Goal: Task Accomplishment & Management: Complete application form

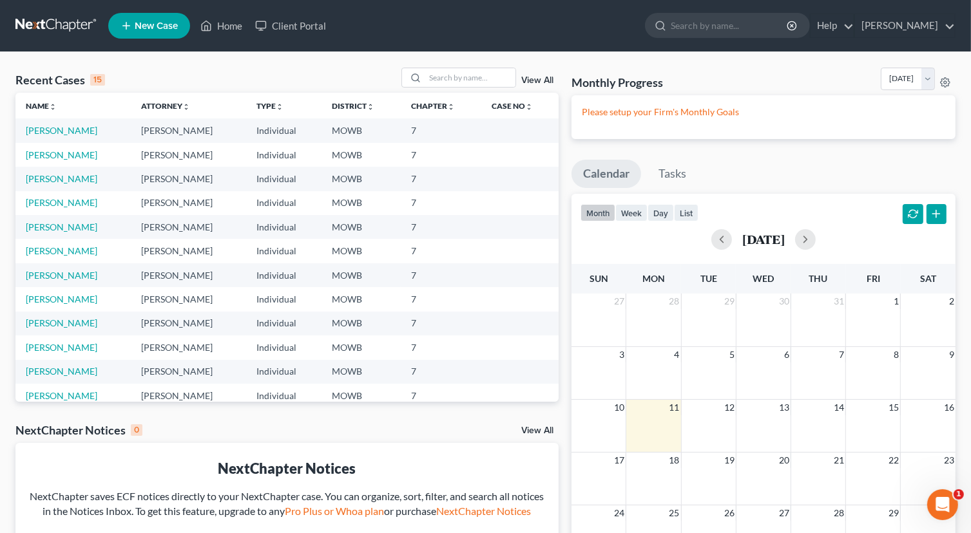
click at [82, 146] on td "[PERSON_NAME]" at bounding box center [72, 155] width 115 height 24
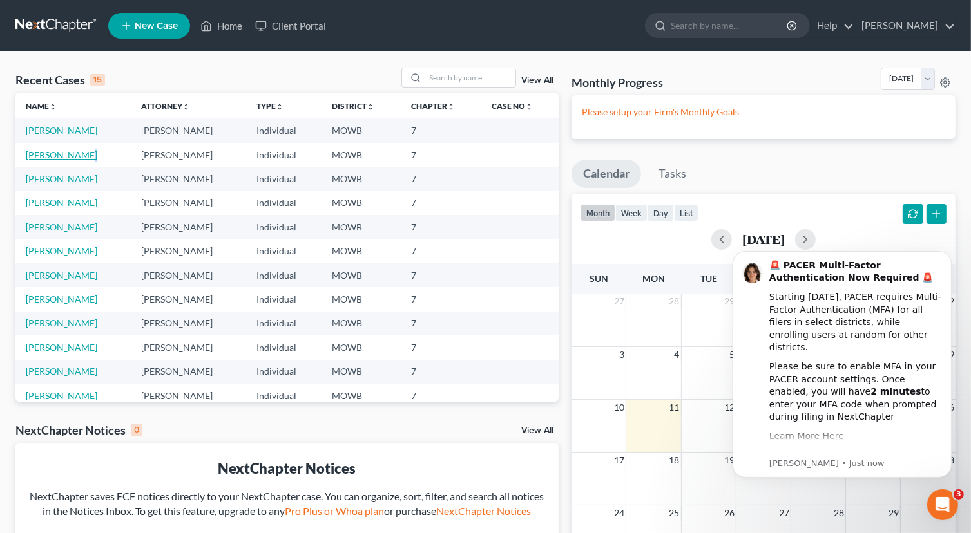
drag, startPoint x: 82, startPoint y: 146, endPoint x: 72, endPoint y: 154, distance: 13.3
click at [72, 154] on link "[PERSON_NAME]" at bounding box center [62, 154] width 72 height 11
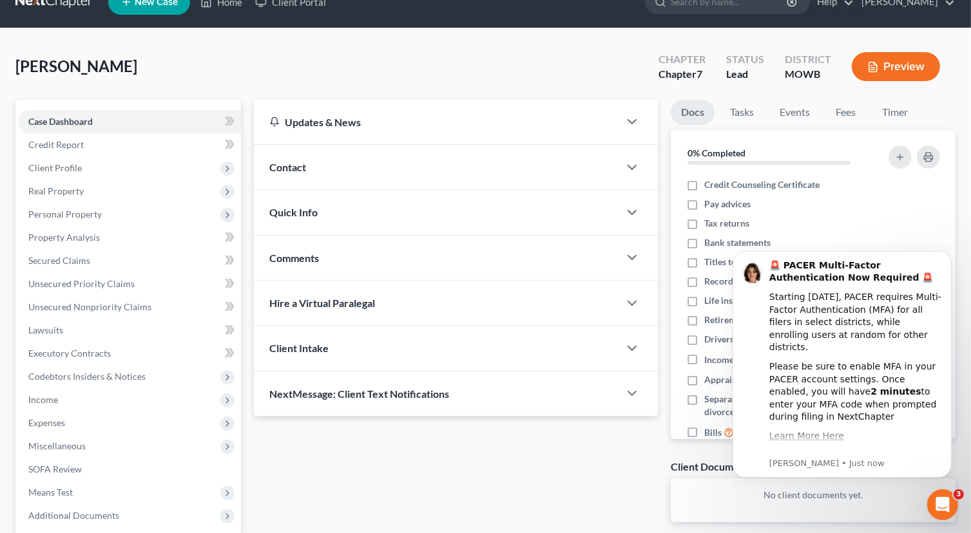
scroll to position [21, 0]
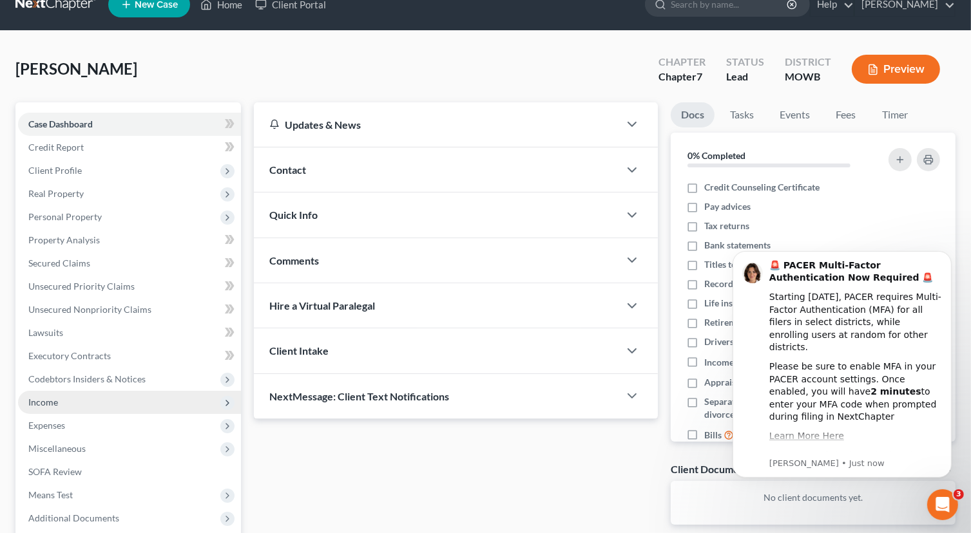
click at [57, 401] on span "Income" at bounding box center [43, 402] width 30 height 11
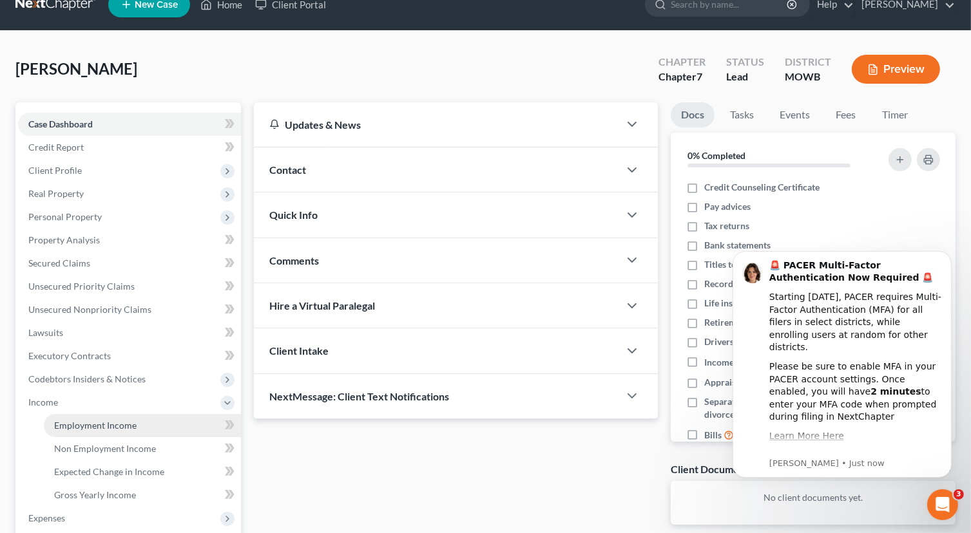
click at [142, 426] on link "Employment Income" at bounding box center [142, 425] width 197 height 23
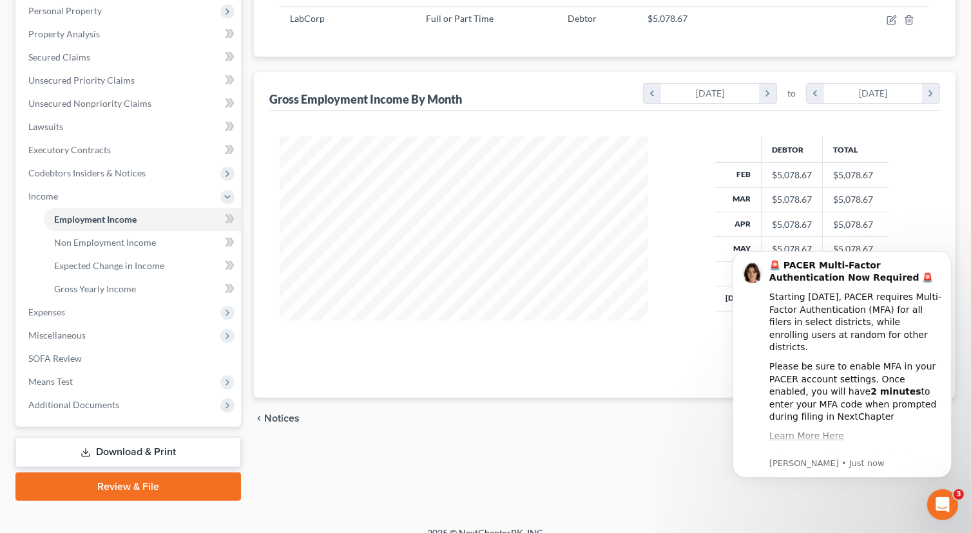
scroll to position [243, 0]
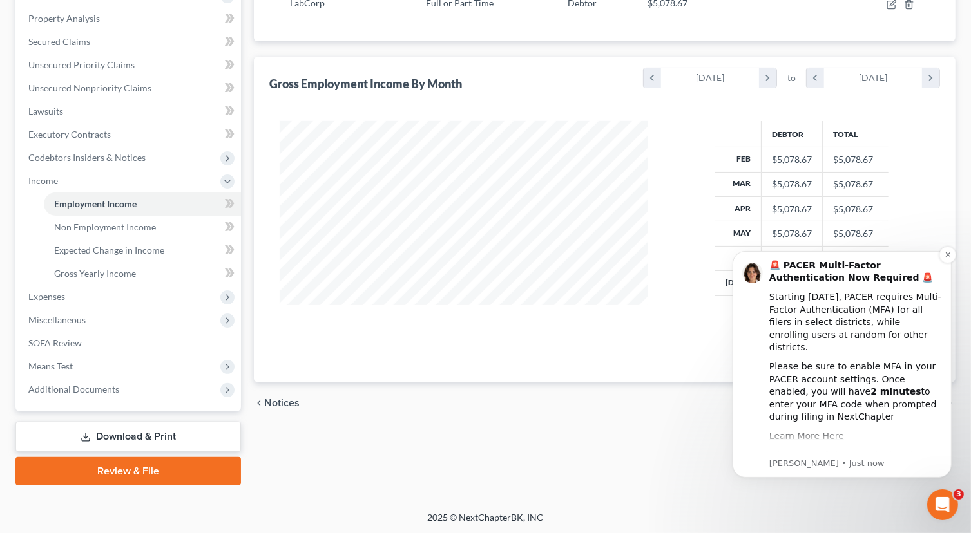
click at [736, 270] on div "🚨 PACER Multi-Factor Authentication Now Required 🚨 Starting [DATE], PACER requi…" at bounding box center [841, 364] width 219 height 227
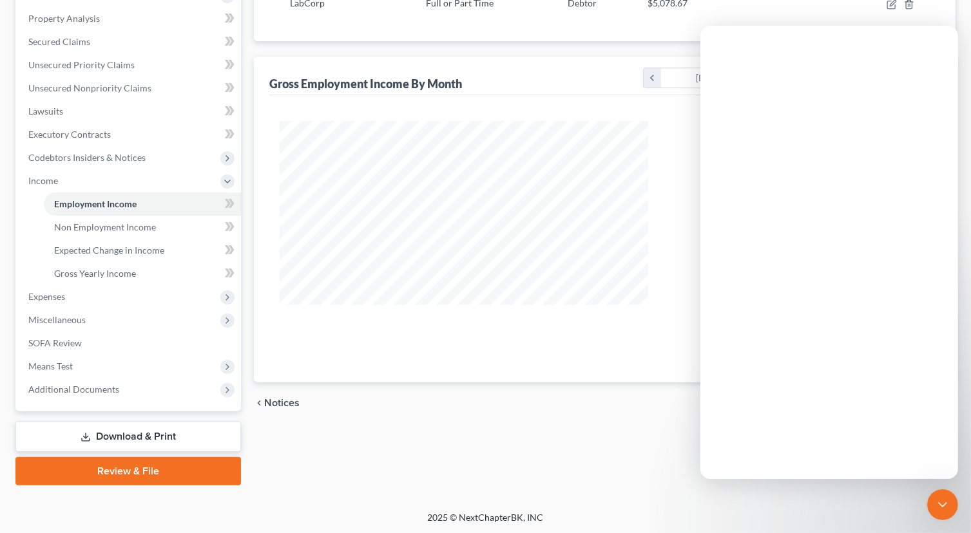
scroll to position [0, 0]
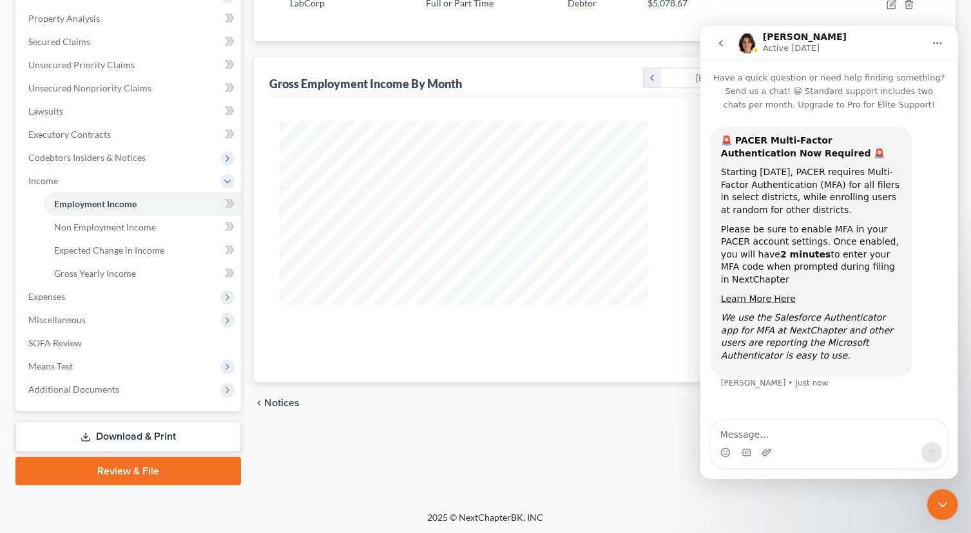
click at [828, 372] on div "🚨 PACER Multi-Factor Authentication Now Required 🚨 Starting [DATE], PACER requi…" at bounding box center [828, 266] width 237 height 278
click at [689, 349] on div "Debtor Total Feb $5,078.67 $5,078.67 Mar $5,078.67 $5,078.67 Apr $5,078.67 $5,0…" at bounding box center [802, 236] width 282 height 231
click at [683, 334] on div "Debtor Total Feb $5,078.67 $5,078.67 Mar $5,078.67 $5,078.67 Apr $5,078.67 $5,0…" at bounding box center [604, 238] width 671 height 287
click at [88, 226] on span "Non Employment Income" at bounding box center [105, 227] width 102 height 11
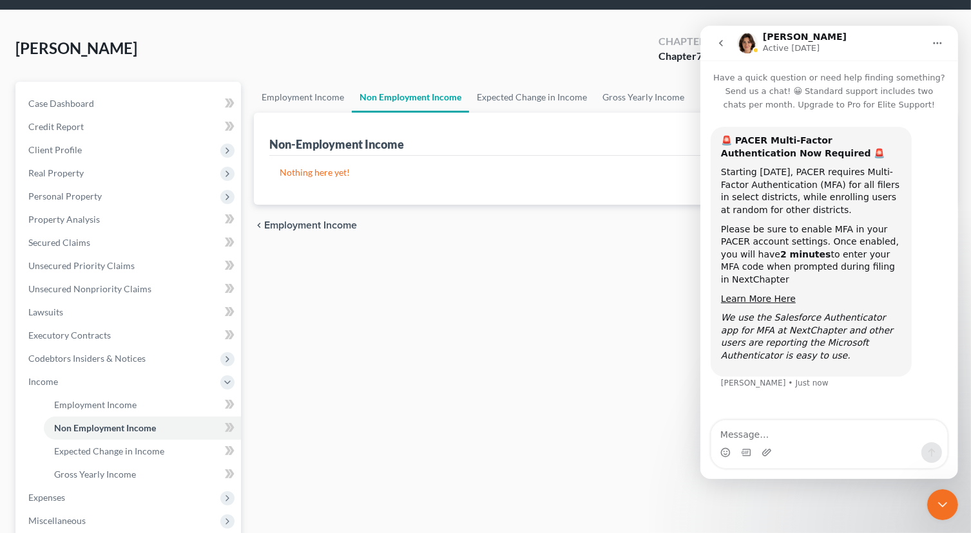
scroll to position [129, 0]
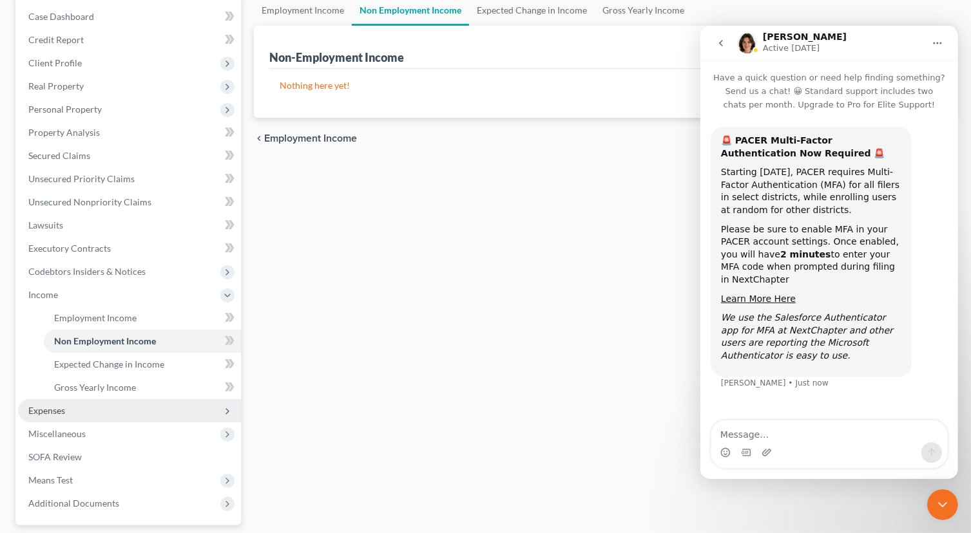
click at [77, 412] on span "Expenses" at bounding box center [129, 410] width 223 height 23
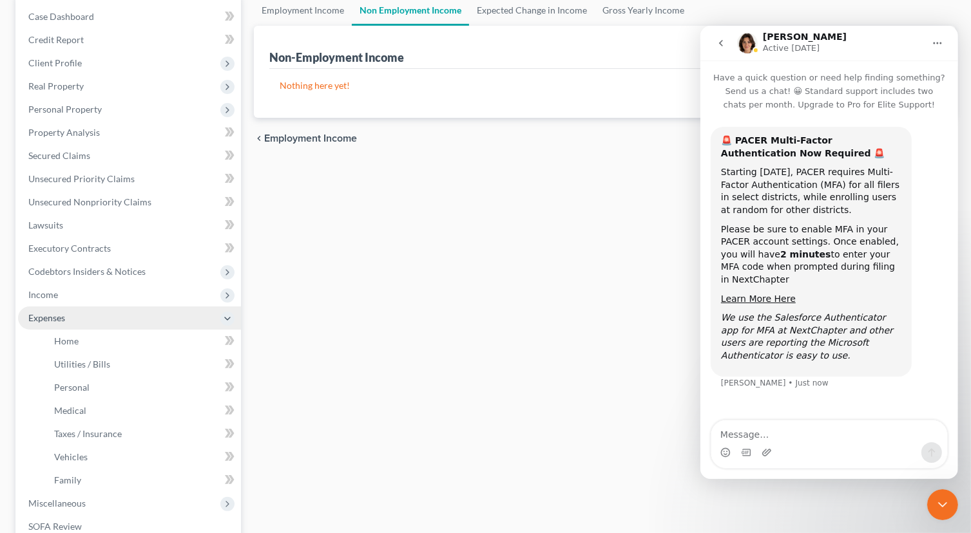
click at [82, 316] on span "Expenses" at bounding box center [129, 318] width 223 height 23
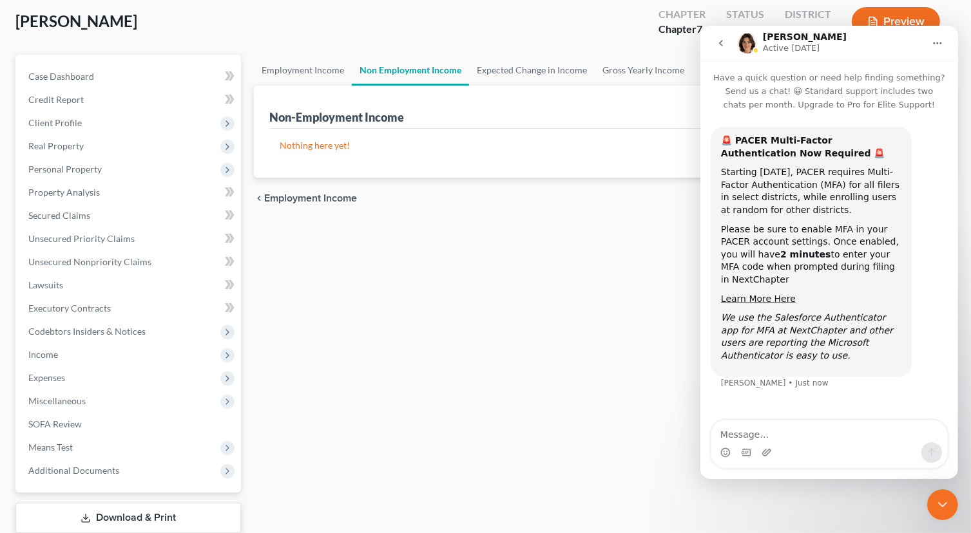
scroll to position [0, 0]
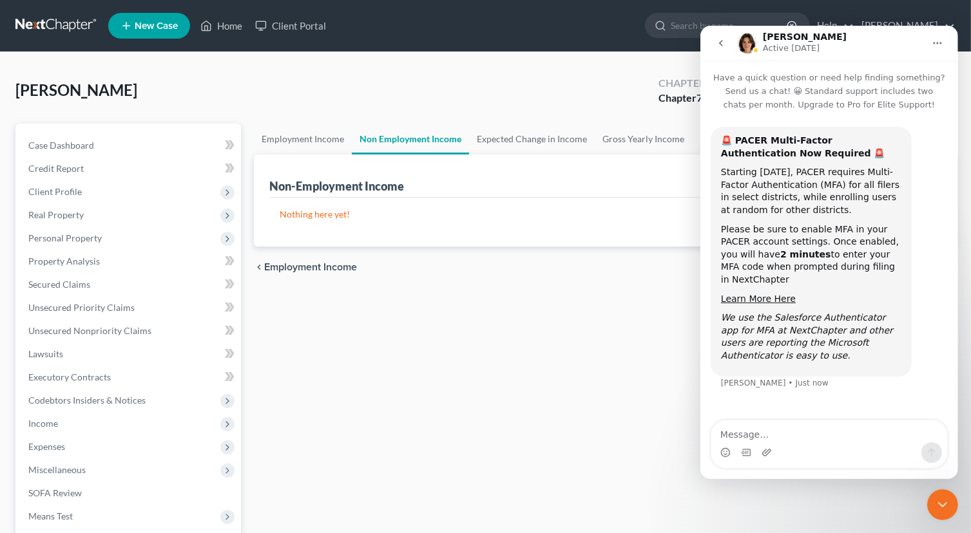
click at [718, 41] on icon "go back" at bounding box center [720, 43] width 10 height 10
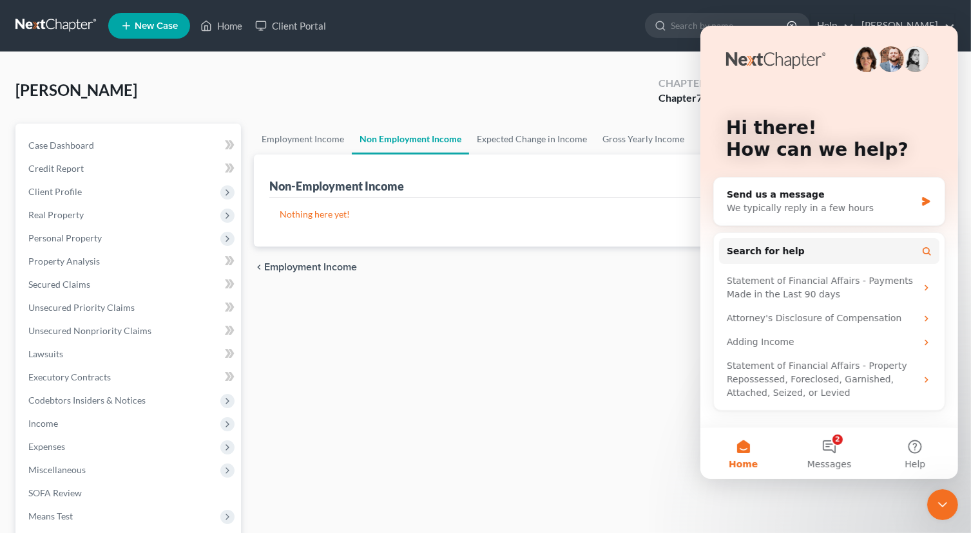
click at [712, 39] on div "Hi there! How can we help? Send us a message We typically reply in a few hours …" at bounding box center [829, 226] width 258 height 401
click at [743, 455] on button "Home" at bounding box center [743, 454] width 86 height 52
click at [911, 110] on div "Hi there! How can we help?" at bounding box center [829, 142] width 232 height 232
drag, startPoint x: 18, startPoint y: 31, endPoint x: 618, endPoint y: 337, distance: 673.9
click at [613, 345] on div "Employment Income Non Employment Income Expected Change in Income Gross Yearly …" at bounding box center [604, 380] width 714 height 512
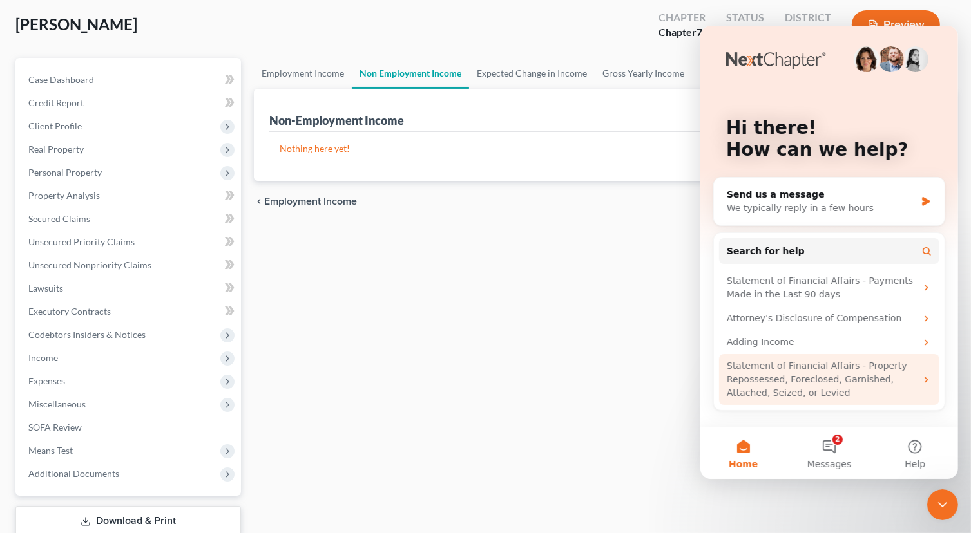
scroll to position [129, 0]
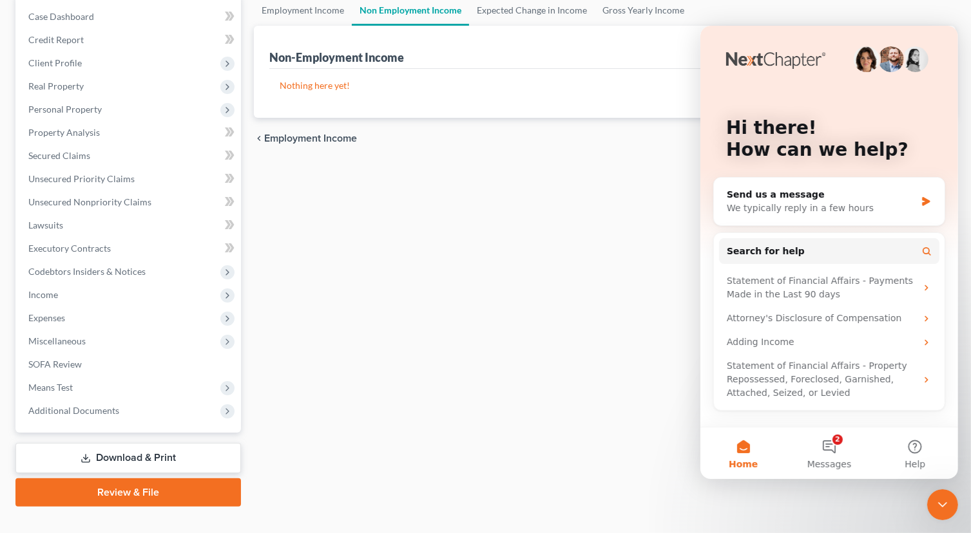
click at [743, 454] on button "Home" at bounding box center [743, 454] width 86 height 52
click at [714, 439] on button "Home" at bounding box center [743, 454] width 86 height 52
click at [702, 437] on button "Home" at bounding box center [743, 454] width 86 height 52
click at [537, 331] on div "Employment Income Non Employment Income Expected Change in Income Gross Yearly …" at bounding box center [604, 251] width 714 height 512
click at [852, 203] on div "We typically reply in a few hours" at bounding box center [820, 209] width 189 height 14
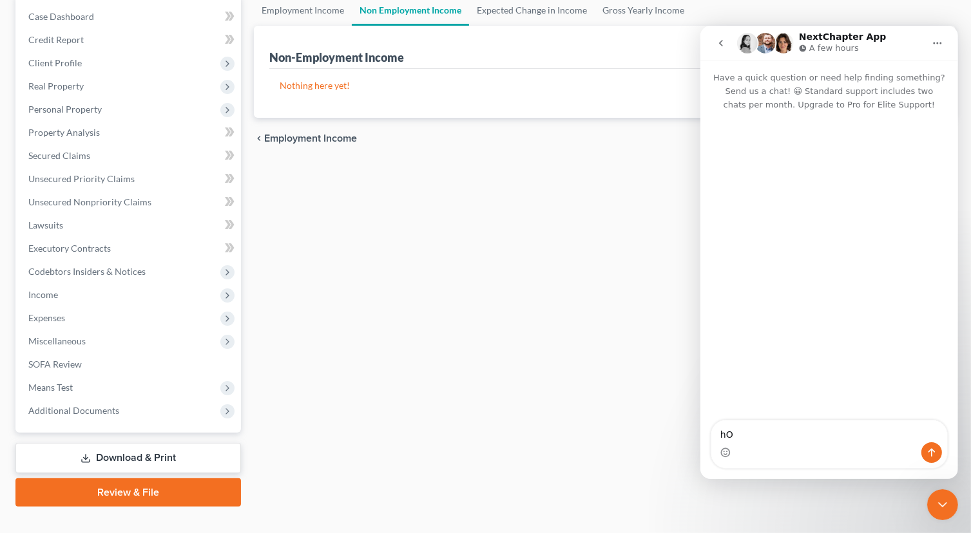
type textarea "h"
type textarea "How do i make this window go away?????"
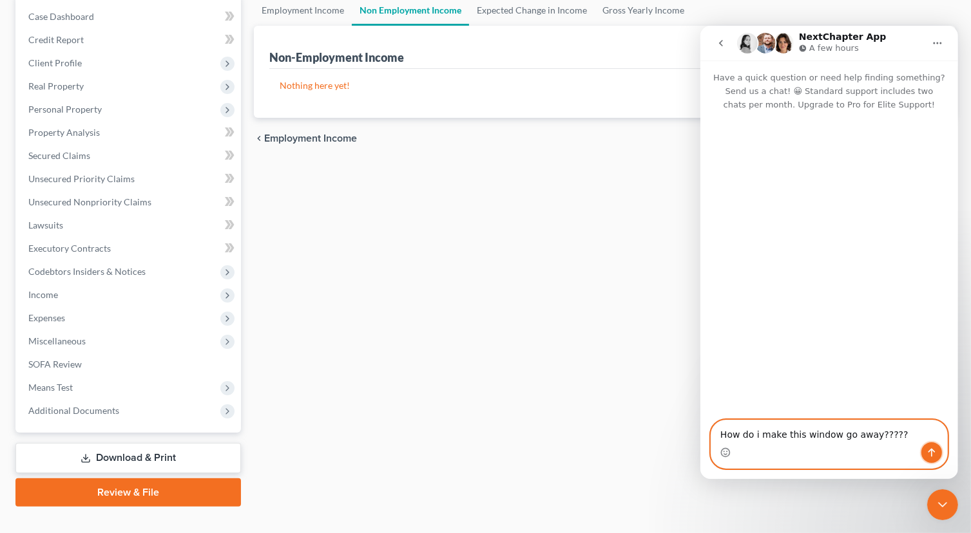
click at [928, 452] on icon "Send a message…" at bounding box center [931, 453] width 7 height 8
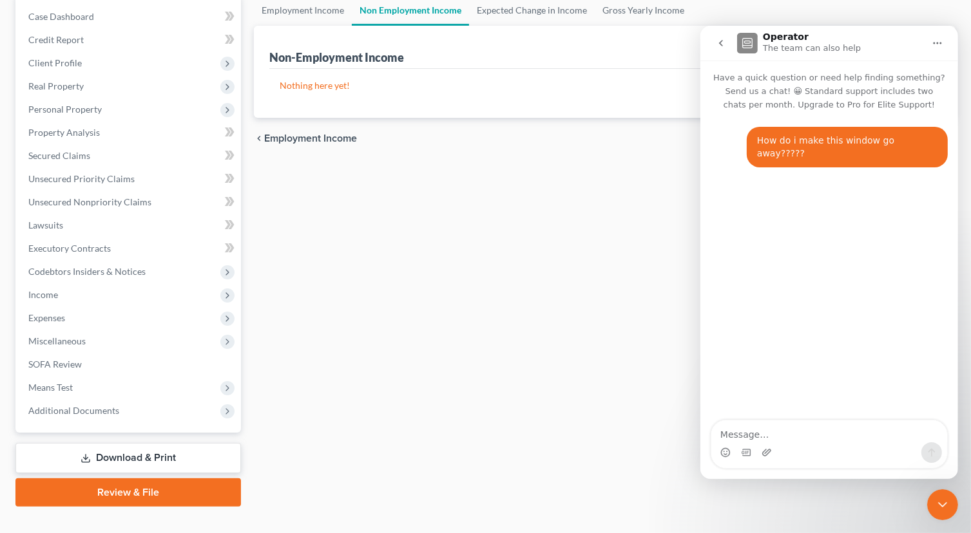
click at [705, 408] on div "How do i make this window go away????? [PERSON_NAME] • Just now" at bounding box center [829, 266] width 258 height 311
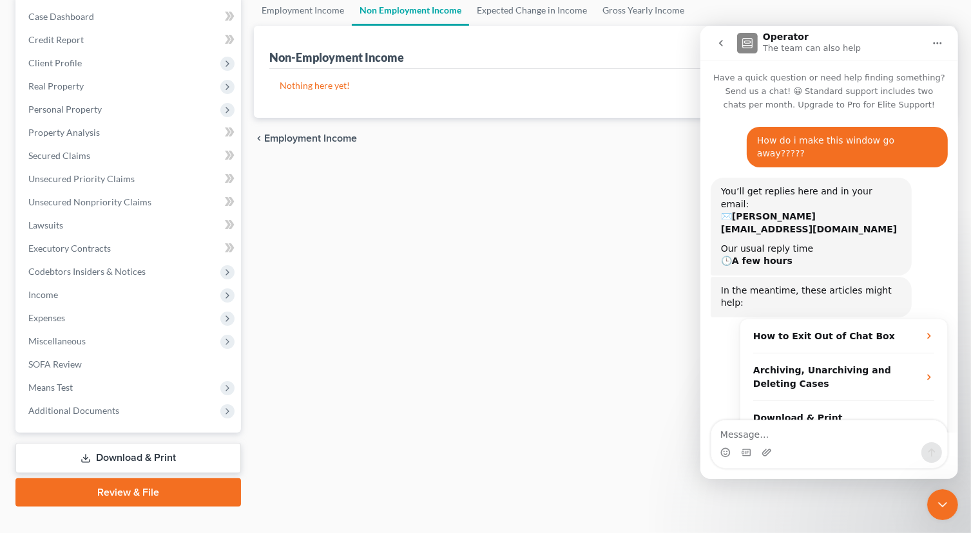
scroll to position [10, 0]
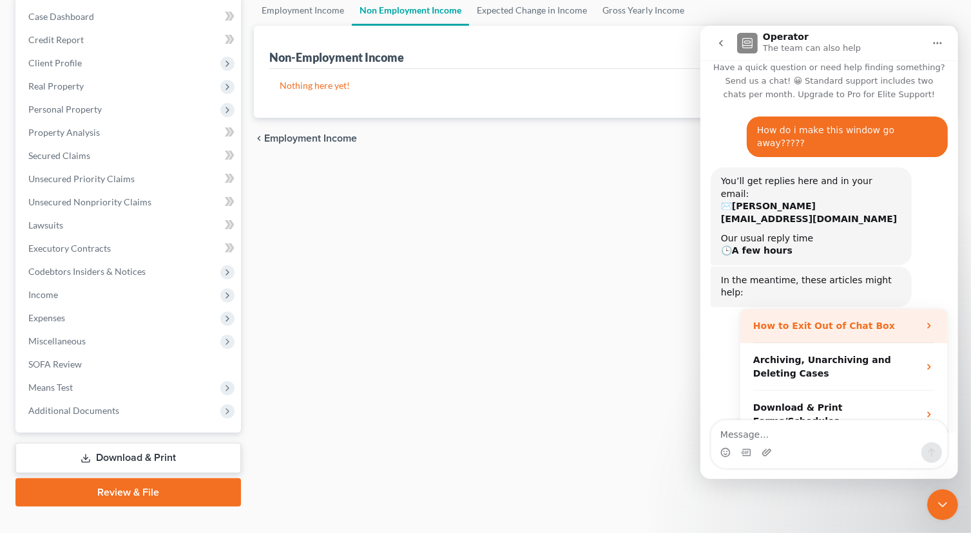
click at [923, 321] on icon "Operator says…" at bounding box center [928, 326] width 10 height 10
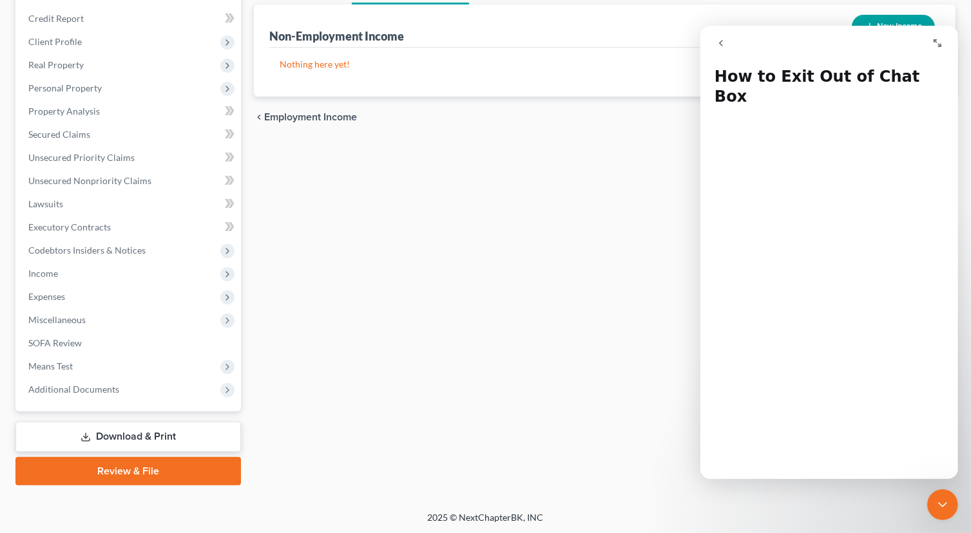
scroll to position [0, 0]
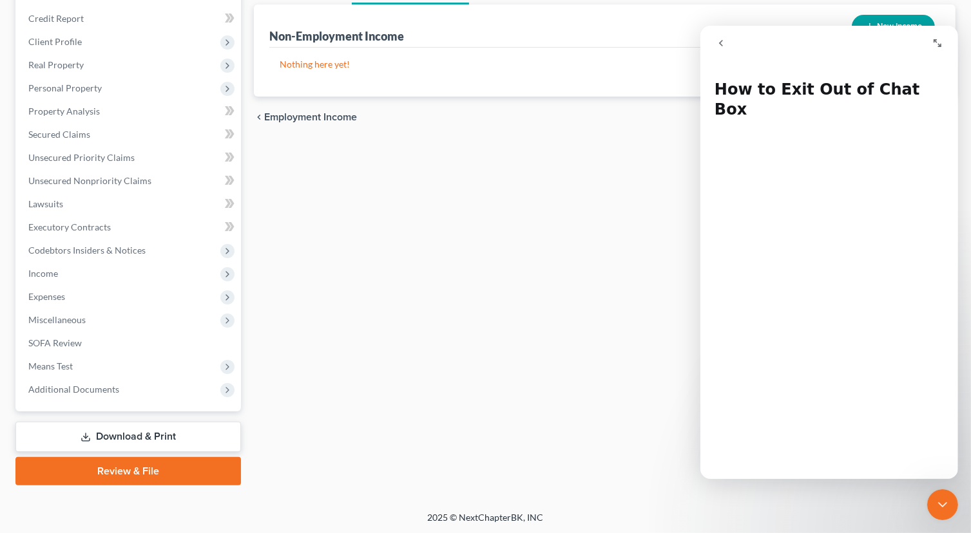
click at [718, 44] on icon "go back" at bounding box center [720, 43] width 10 height 10
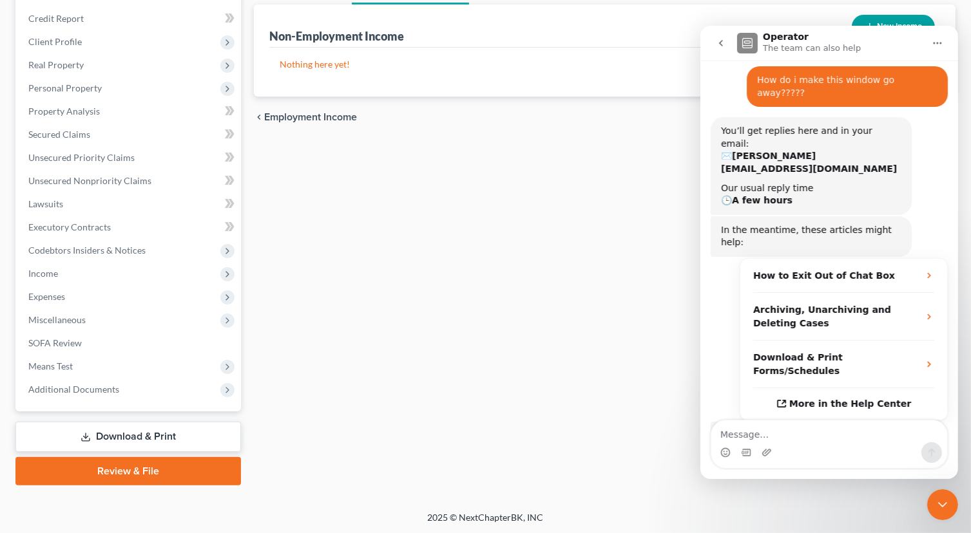
scroll to position [111, 0]
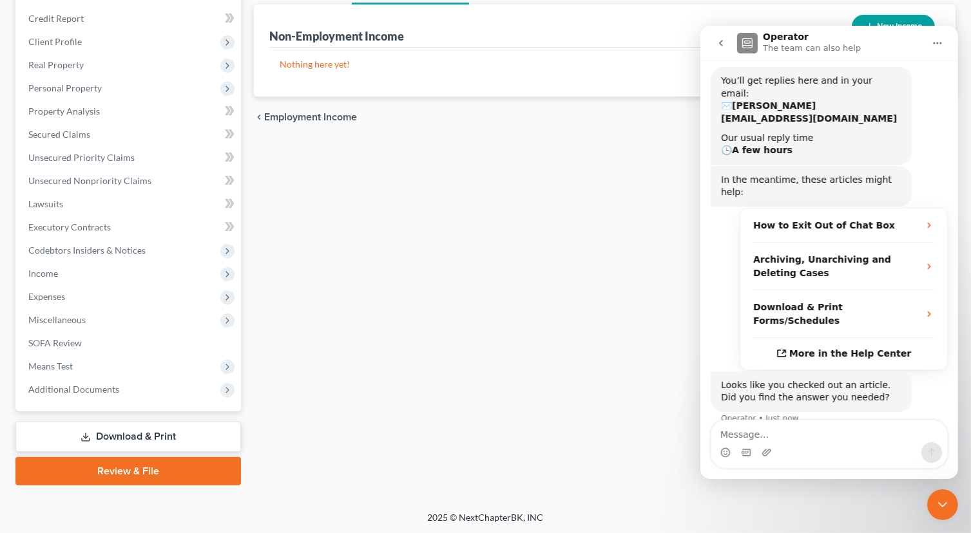
click at [474, 287] on div "Employment Income Non Employment Income Expected Change in Income Gross Yearly …" at bounding box center [604, 230] width 714 height 512
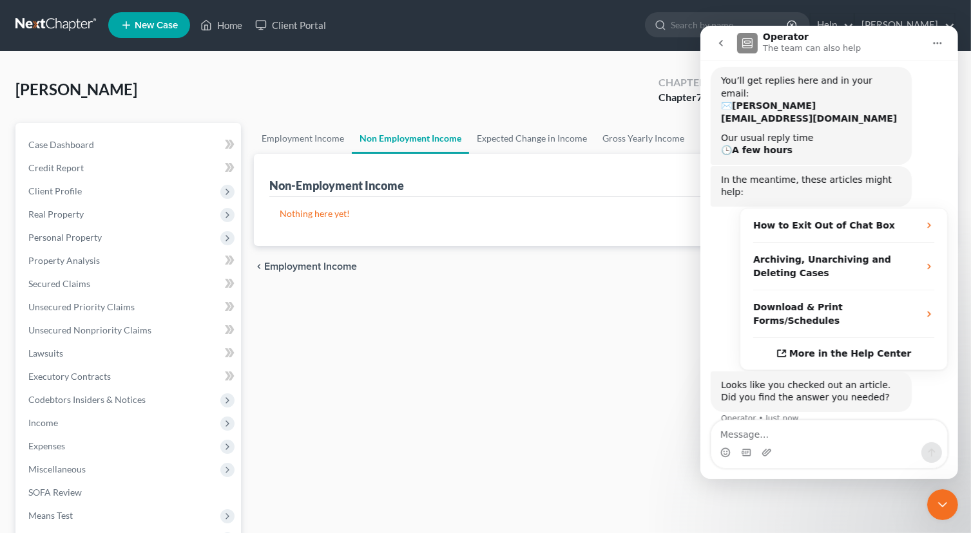
scroll to position [0, 0]
click at [718, 46] on icon "go back" at bounding box center [720, 43] width 10 height 10
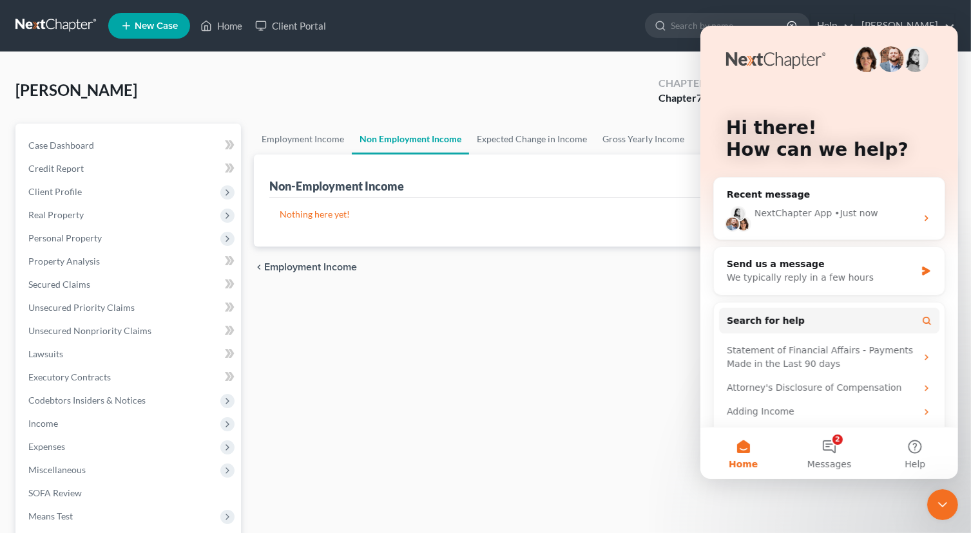
click at [745, 450] on button "Home" at bounding box center [743, 454] width 86 height 52
click at [741, 446] on button "Home" at bounding box center [743, 454] width 86 height 52
click at [919, 77] on div "Hi there! How can we help?" at bounding box center [829, 142] width 232 height 232
click at [926, 46] on div "Hi there! How can we help?" at bounding box center [829, 142] width 232 height 232
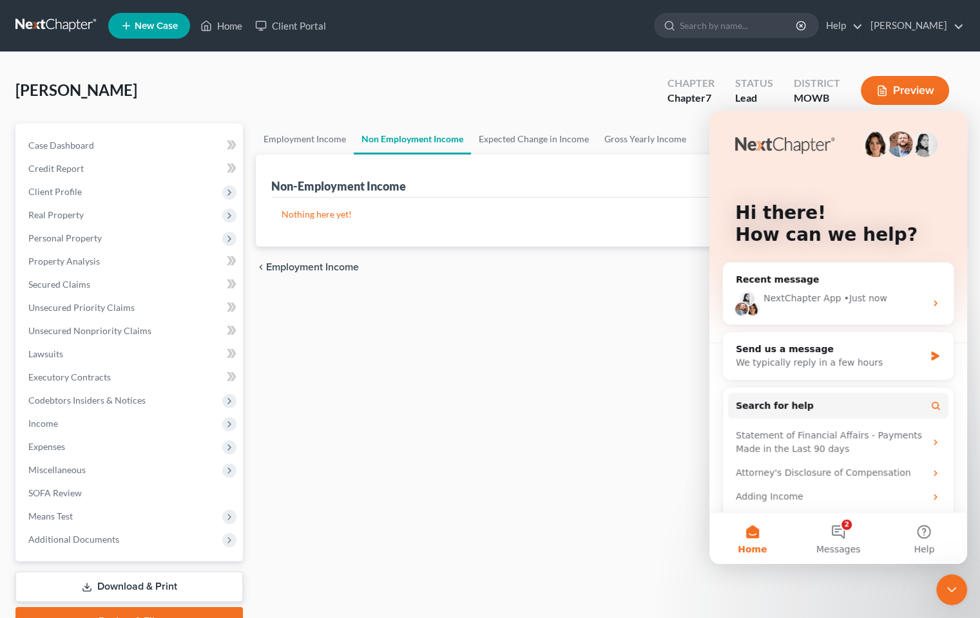
click at [953, 533] on icon "Close Intercom Messenger" at bounding box center [951, 590] width 9 height 5
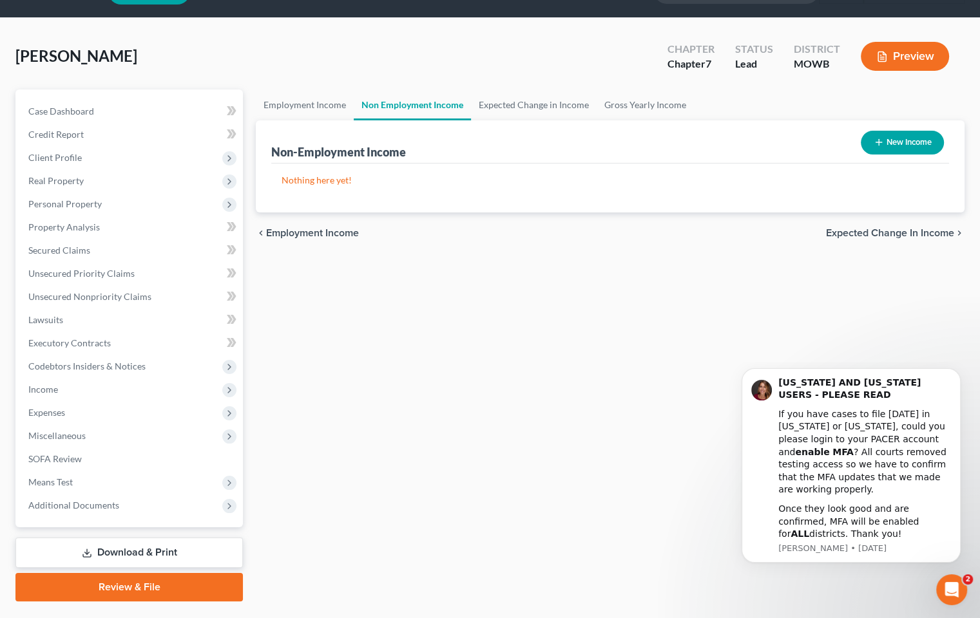
scroll to position [64, 0]
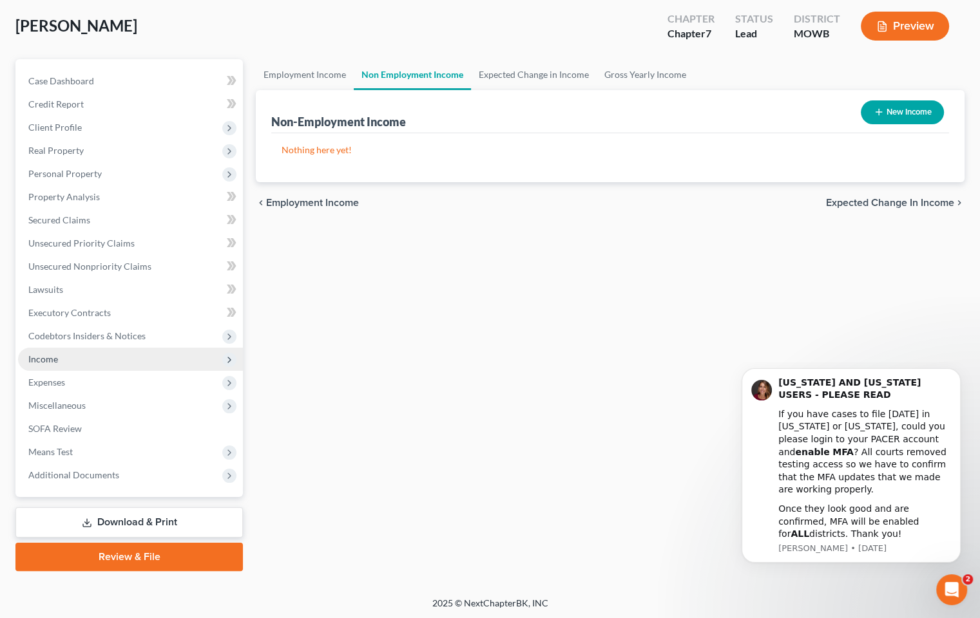
click at [84, 358] on span "Income" at bounding box center [130, 359] width 225 height 23
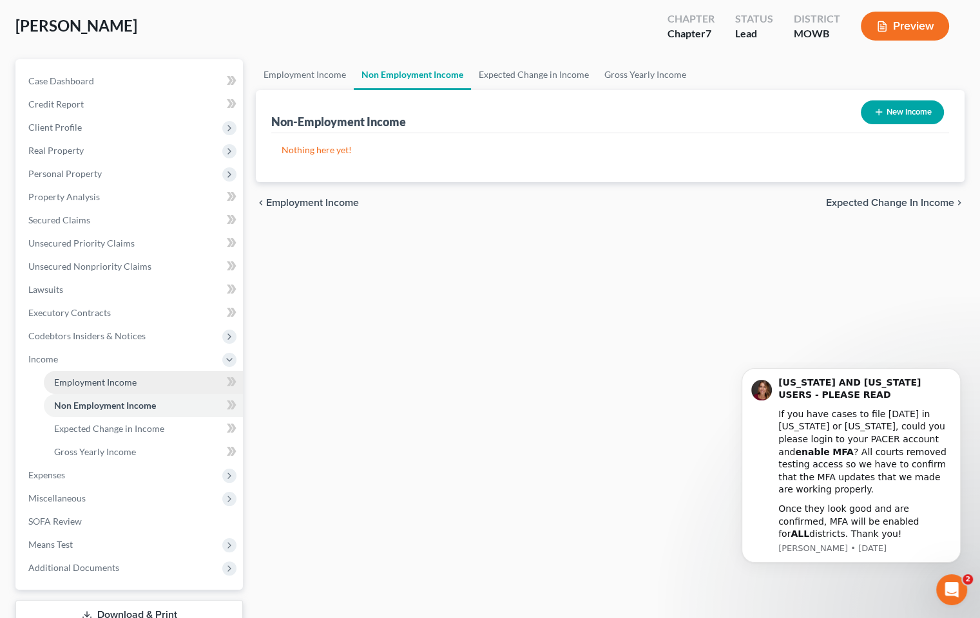
click at [99, 383] on span "Employment Income" at bounding box center [95, 382] width 82 height 11
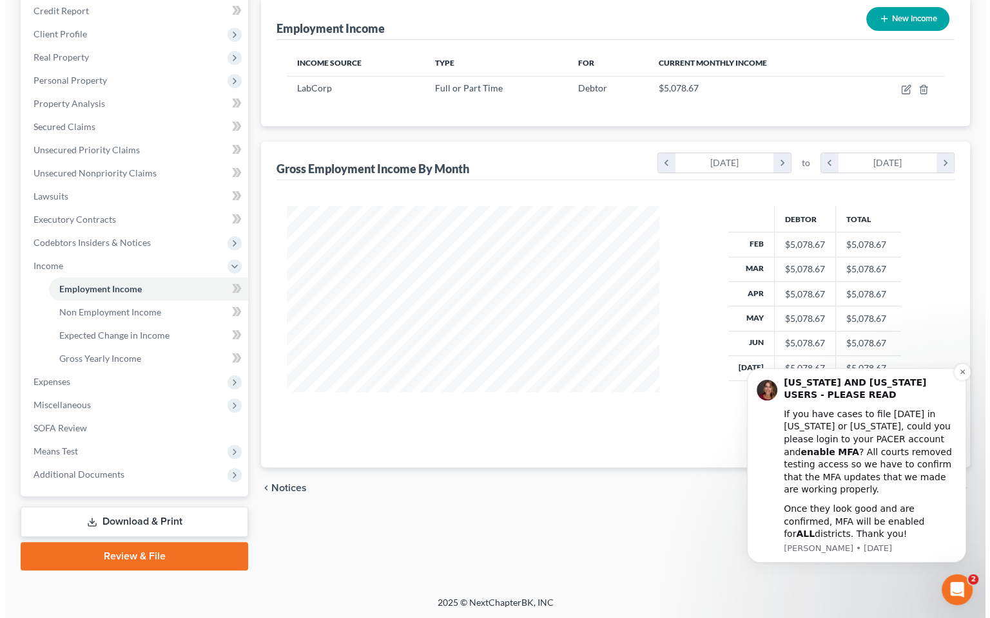
scroll to position [93, 0]
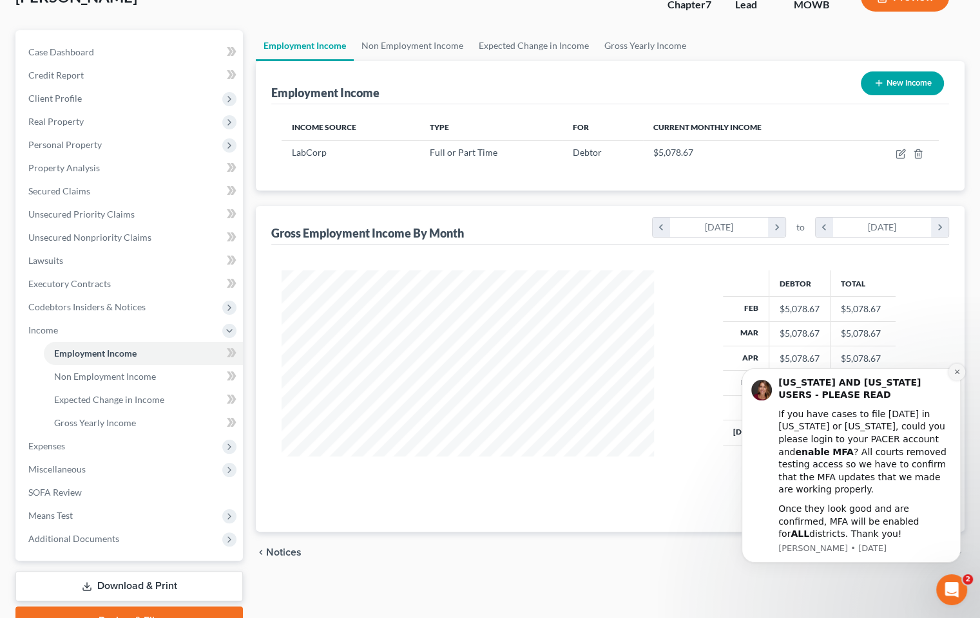
click at [955, 374] on icon "Dismiss notification" at bounding box center [956, 372] width 5 height 5
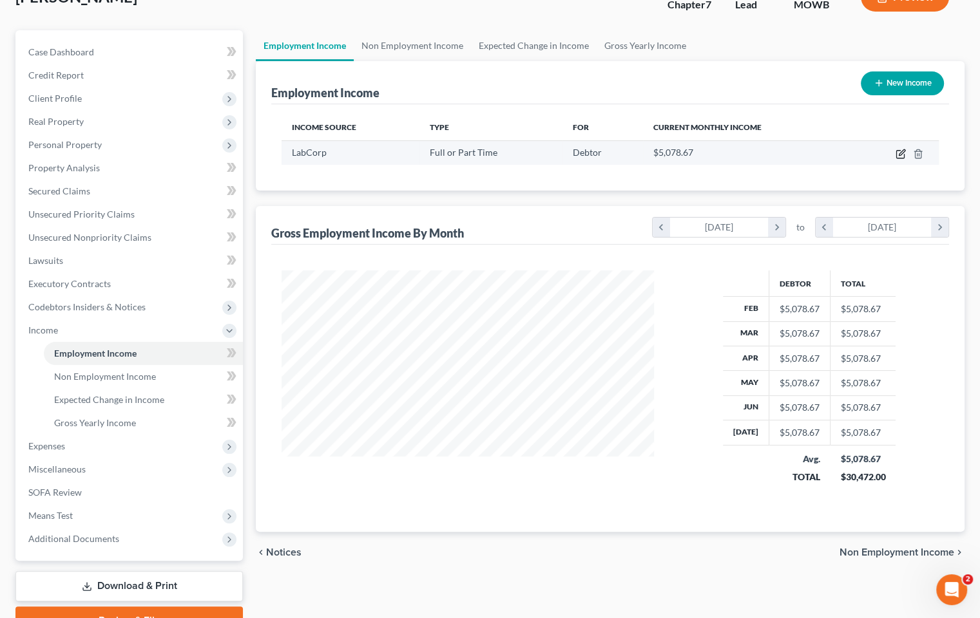
click at [897, 155] on icon "button" at bounding box center [900, 154] width 10 height 10
select select "0"
select select "17"
select select "2"
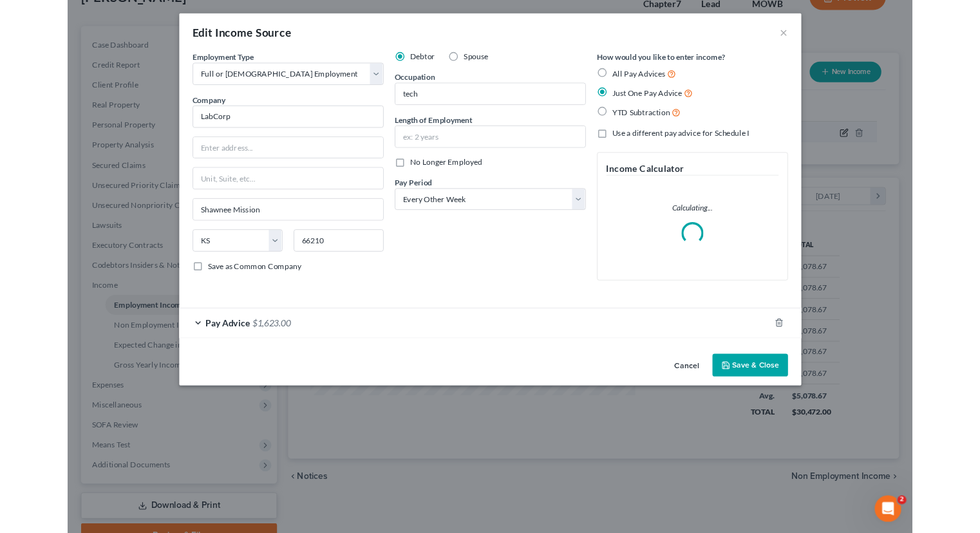
scroll to position [229, 402]
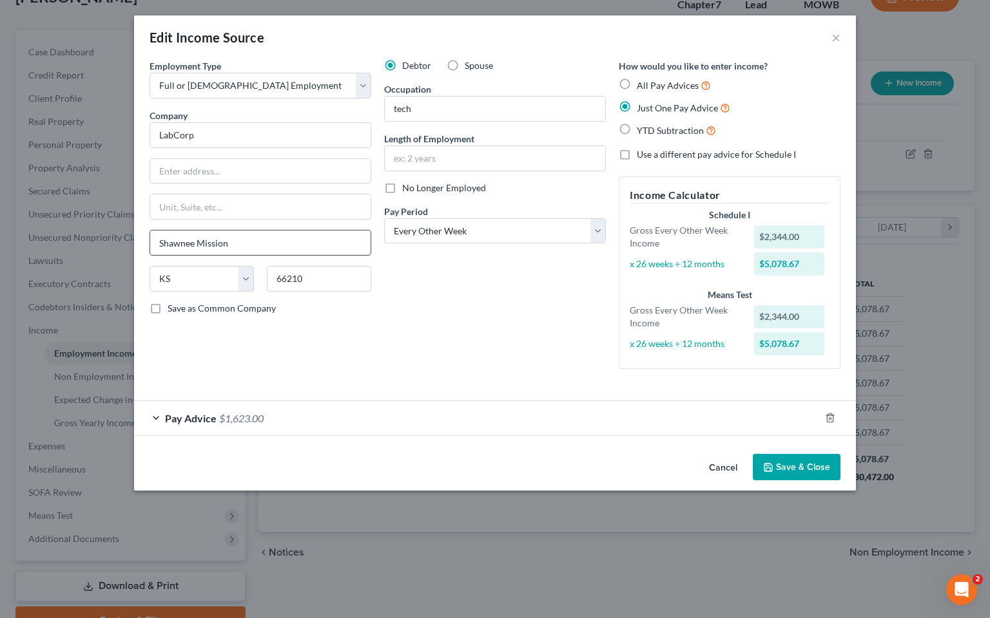
click at [255, 240] on input "Shawnee Mission" at bounding box center [260, 243] width 220 height 24
type input "S"
type input "[GEOGRAPHIC_DATA]"
type input "12300 [PERSON_NAME]"
type input "[GEOGRAPHIC_DATA]"
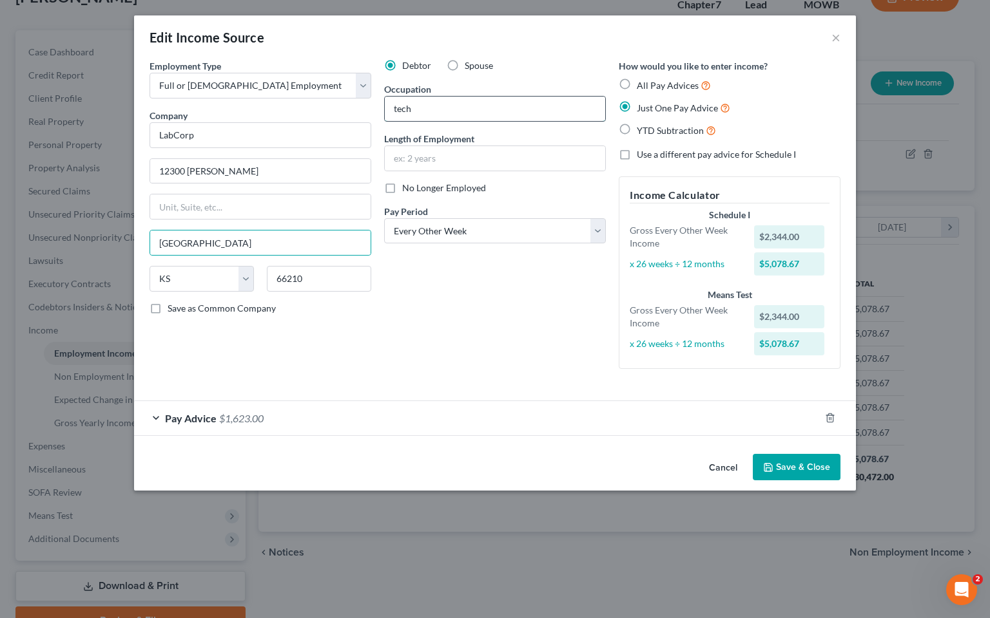
click at [429, 117] on input "tech" at bounding box center [495, 109] width 220 height 24
type input "t"
type input "customer service"
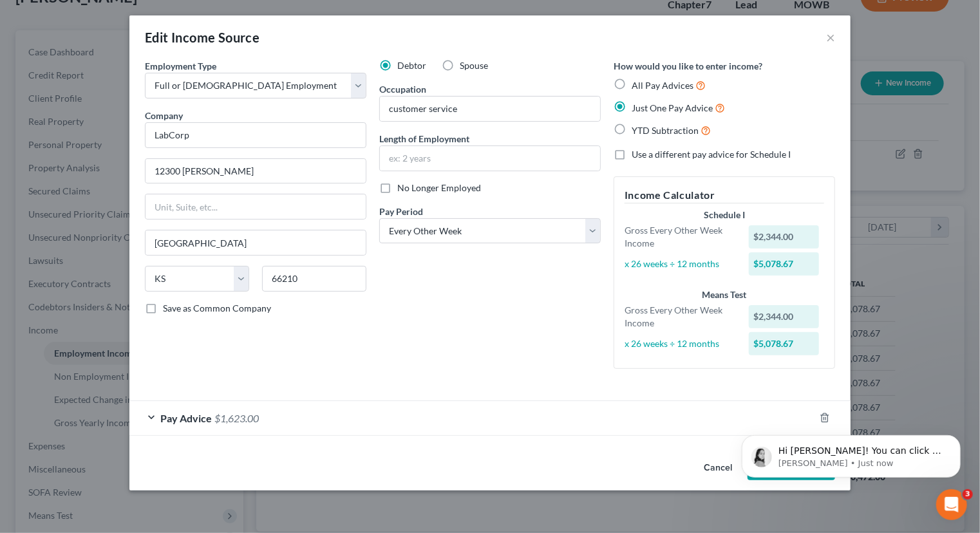
scroll to position [0, 0]
click at [549, 403] on div "Pay Advice $1,623.00" at bounding box center [471, 418] width 685 height 34
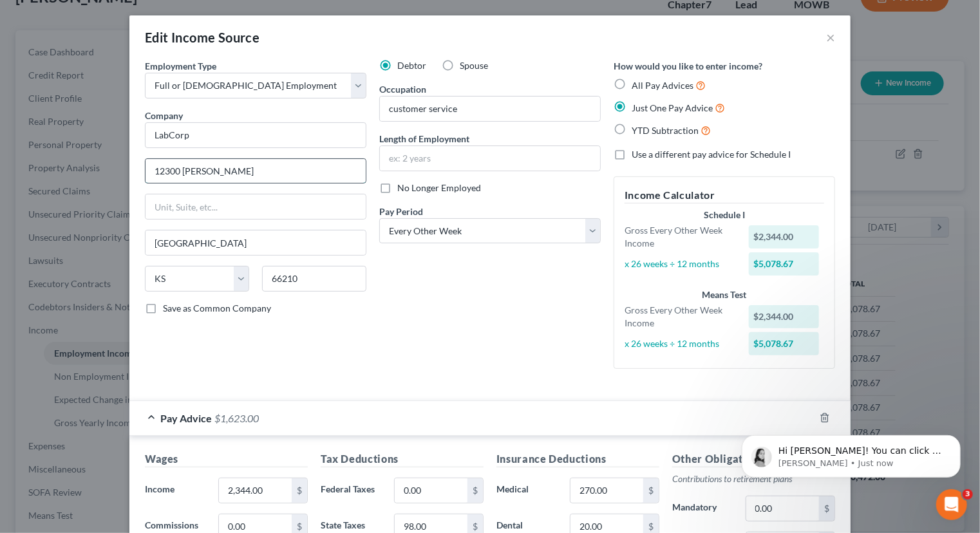
click at [218, 169] on input "12300 [PERSON_NAME]" at bounding box center [256, 171] width 220 height 24
type input "1"
type input "[STREET_ADDRESS]"
drag, startPoint x: 473, startPoint y: 155, endPoint x: 479, endPoint y: 157, distance: 6.7
click at [473, 155] on input "text" at bounding box center [490, 158] width 220 height 24
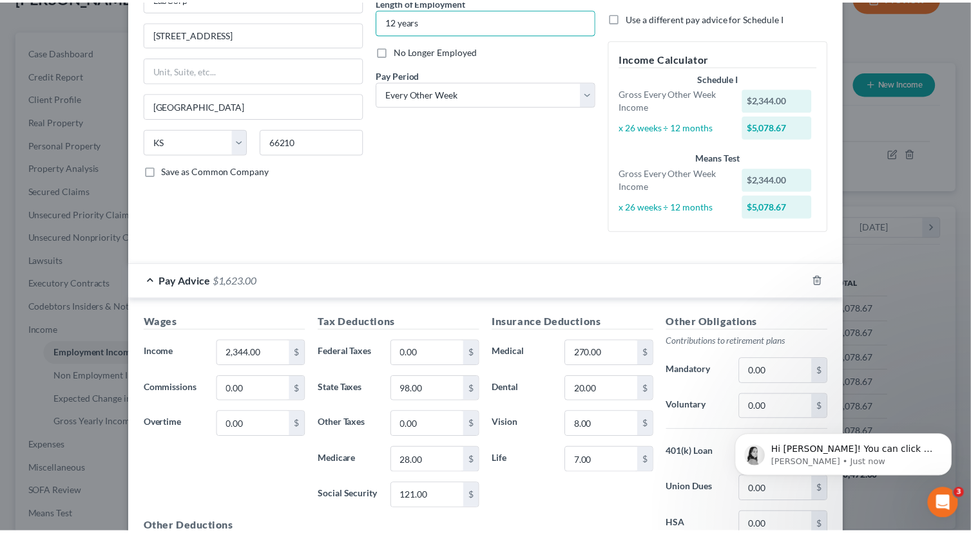
scroll to position [28, 0]
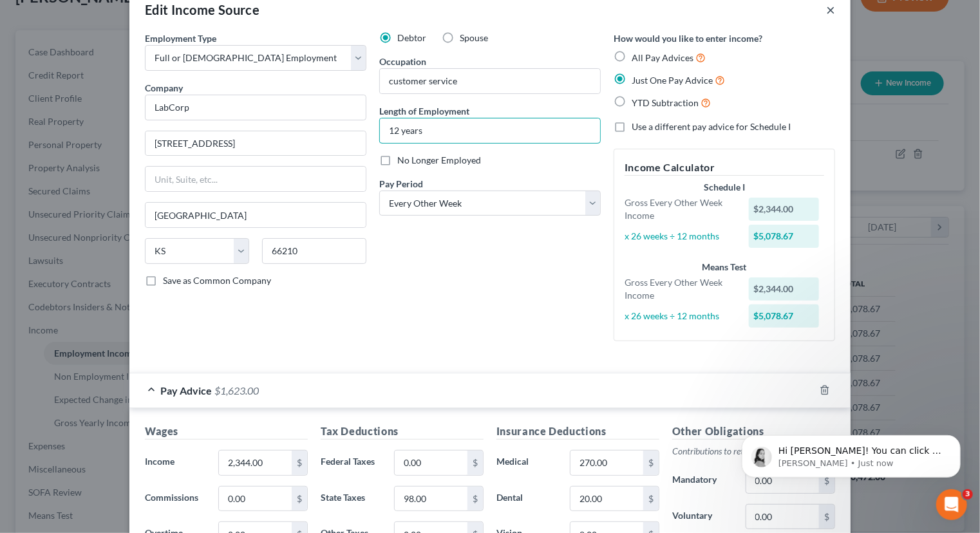
type input "12 years"
click at [827, 6] on button "×" at bounding box center [831, 9] width 9 height 15
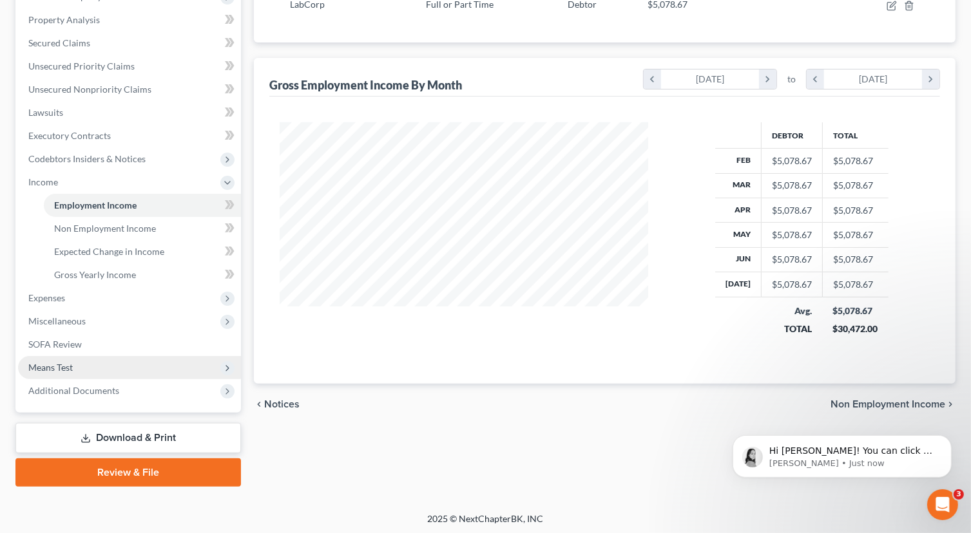
scroll to position [243, 0]
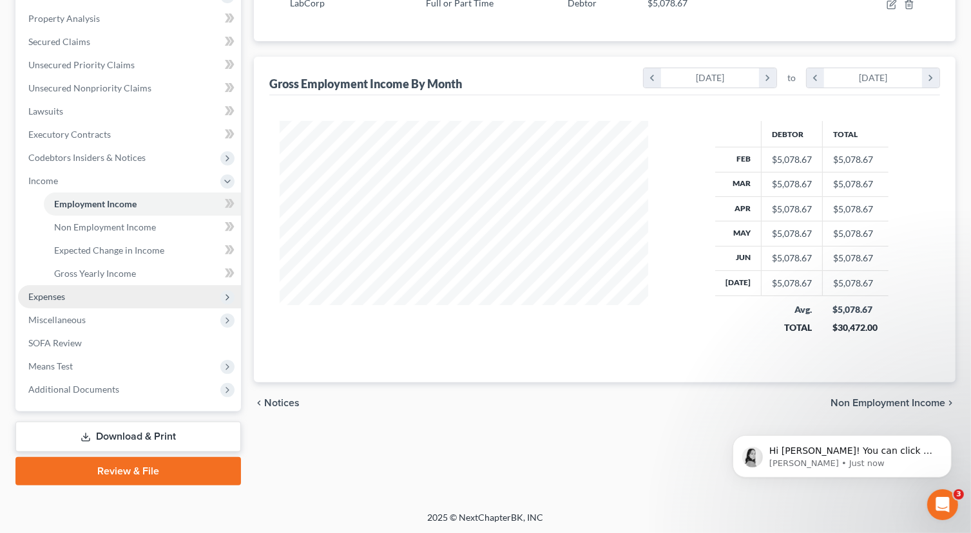
click at [67, 300] on span "Expenses" at bounding box center [129, 296] width 223 height 23
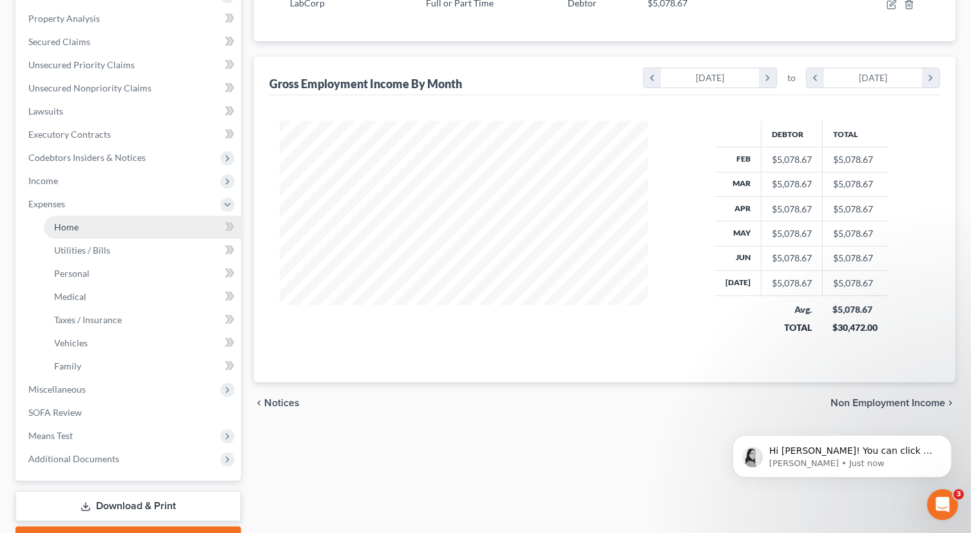
click at [121, 217] on link "Home" at bounding box center [142, 227] width 197 height 23
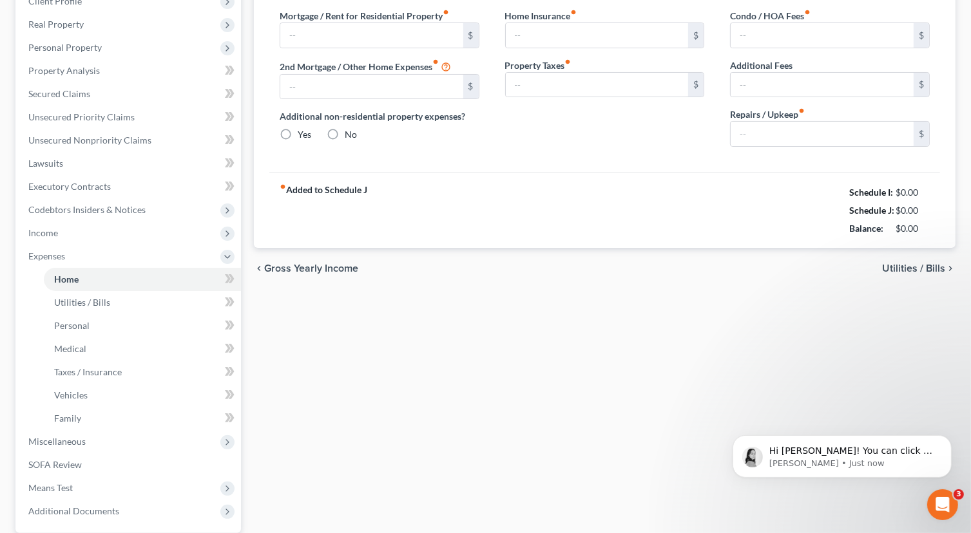
scroll to position [8, 0]
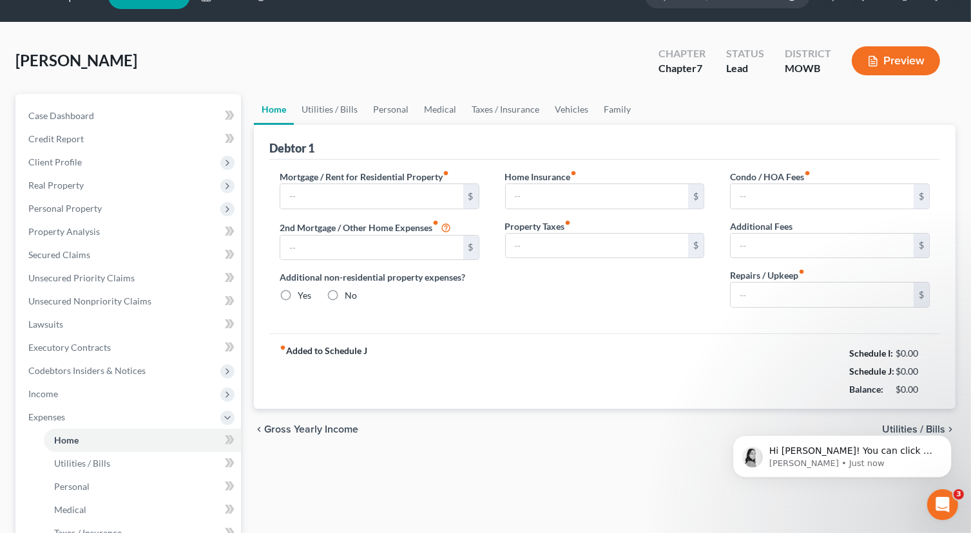
type input "1,270.00"
type input "0.00"
radio input "true"
type input "0.00"
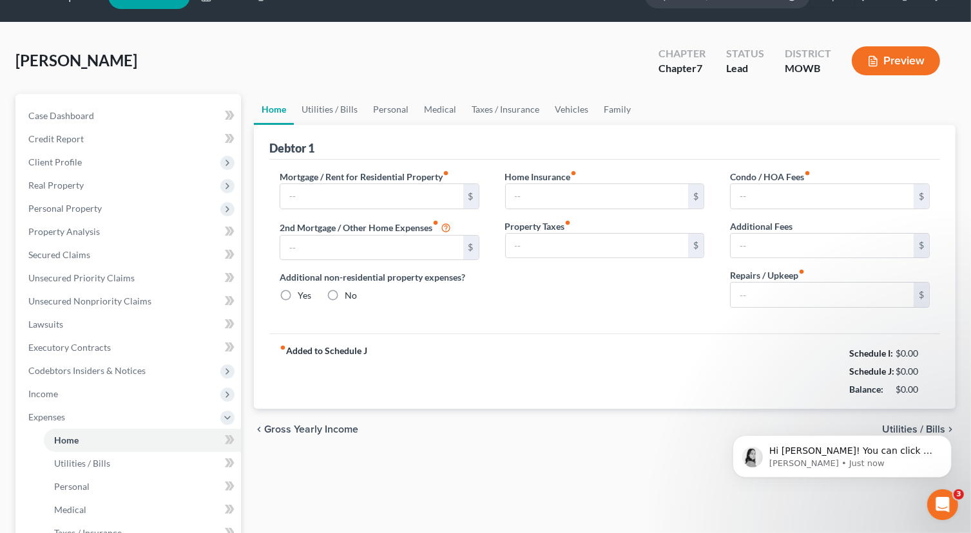
type input "0.00"
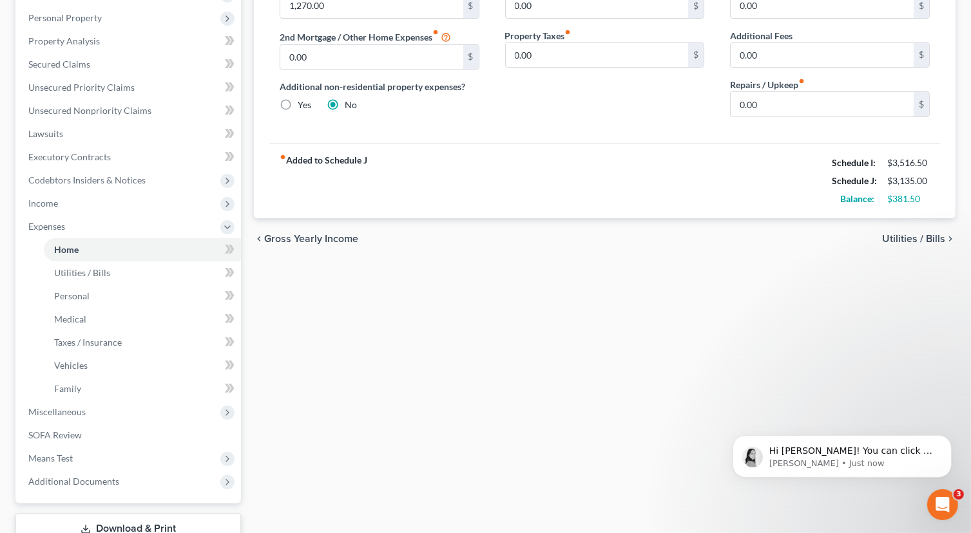
scroll to position [184, 0]
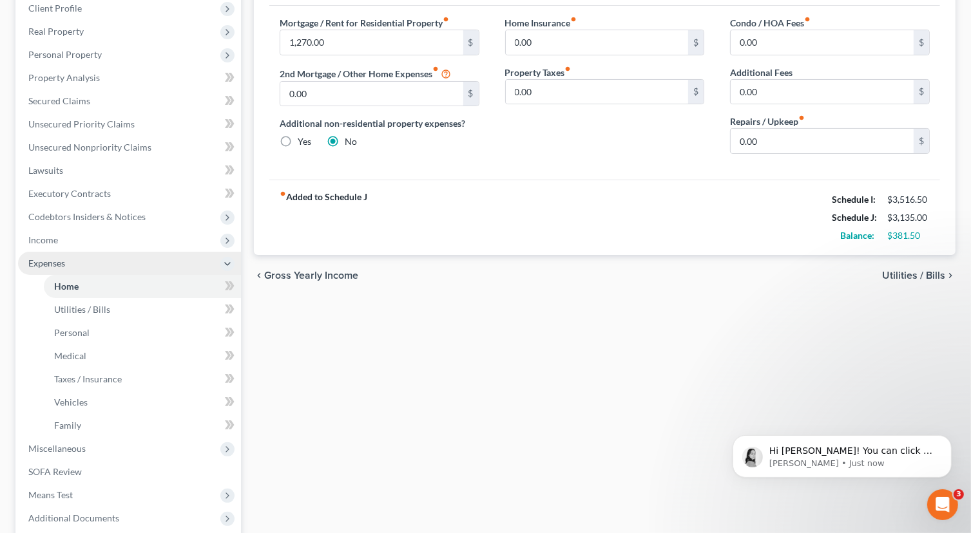
click at [39, 260] on span "Expenses" at bounding box center [129, 263] width 223 height 23
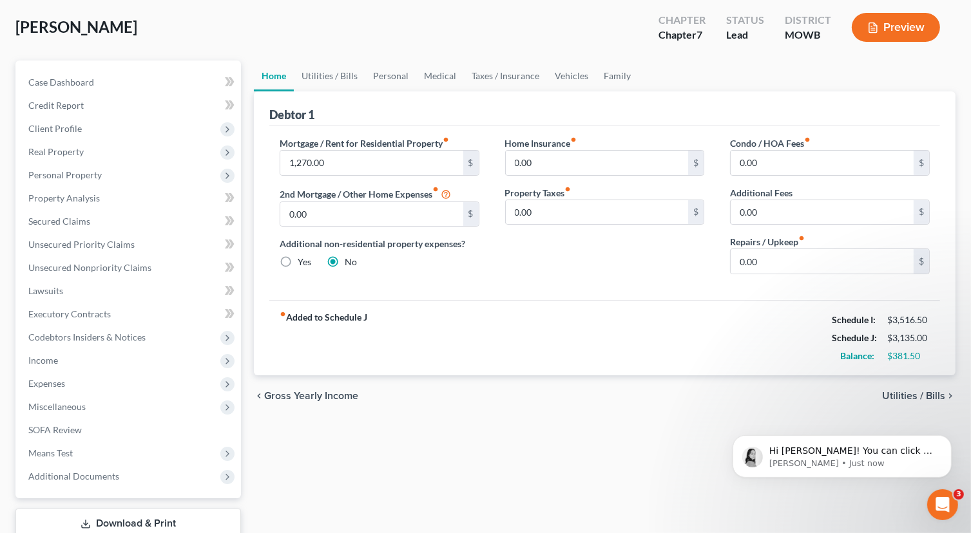
scroll to position [150, 0]
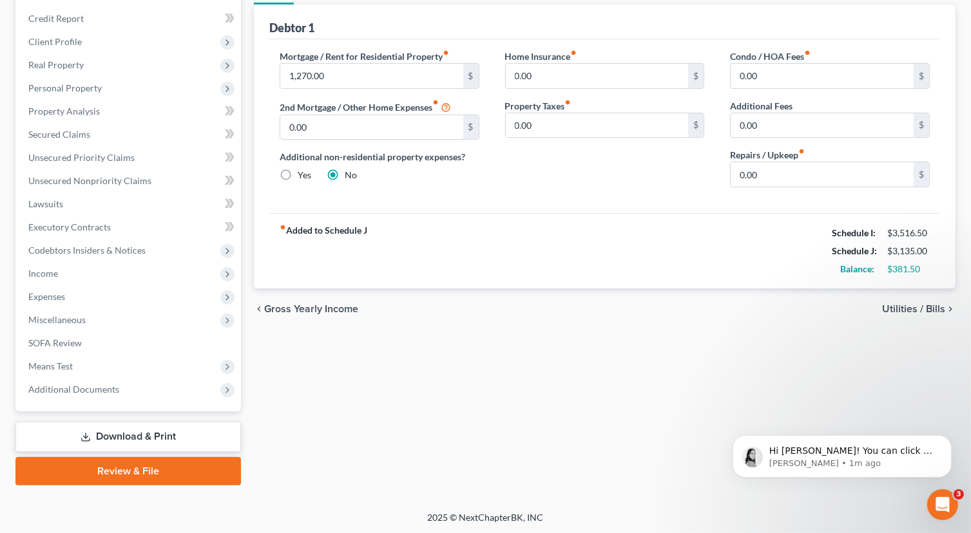
click at [872, 400] on div "Hi [PERSON_NAME]! You can click on the orange circle with an arrow at the botto…" at bounding box center [841, 396] width 237 height 161
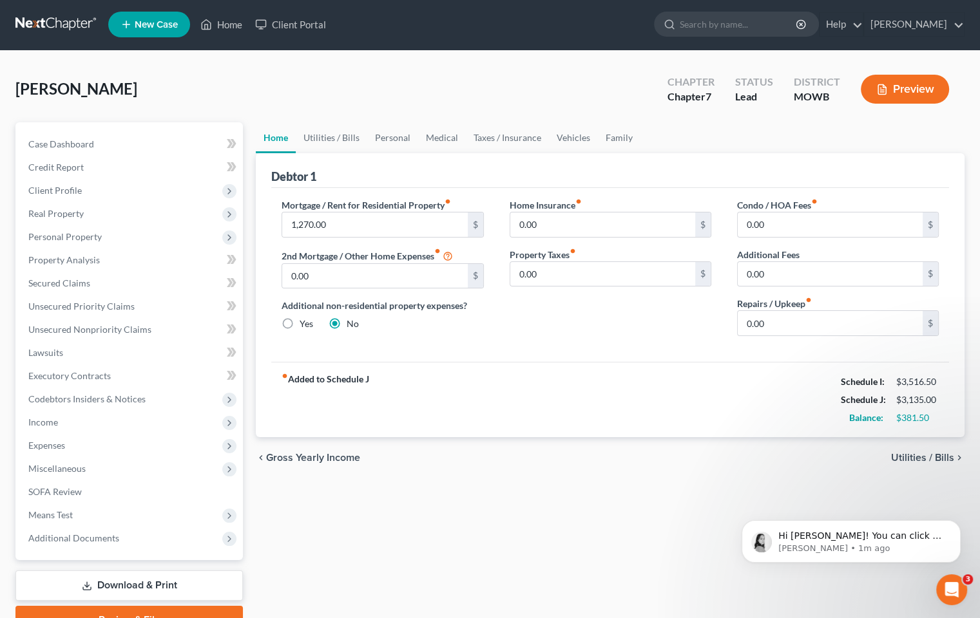
scroll to position [1, 0]
click at [88, 189] on span "Client Profile" at bounding box center [130, 191] width 225 height 23
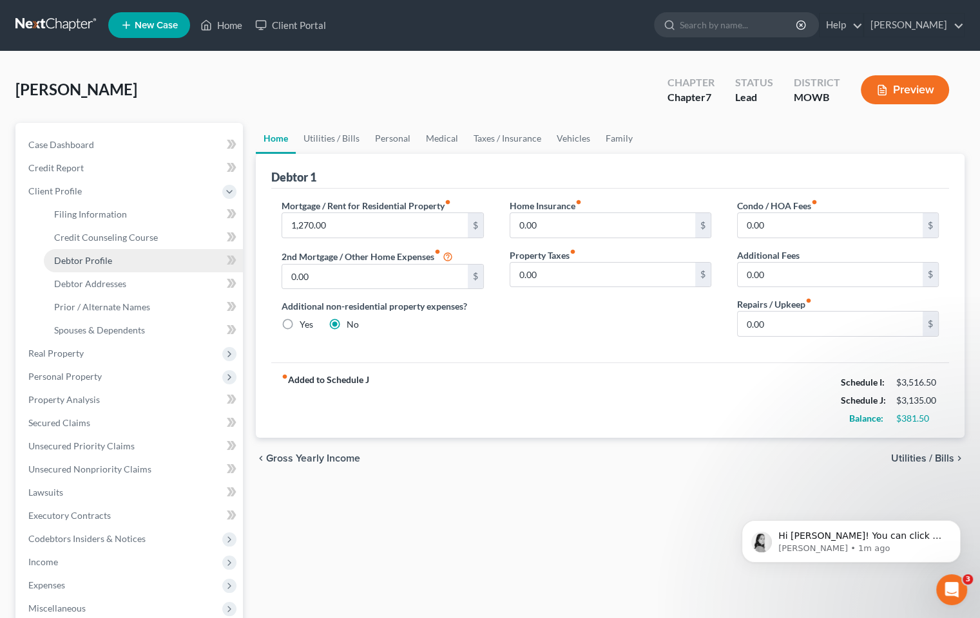
click at [110, 260] on span "Debtor Profile" at bounding box center [83, 260] width 58 height 11
select select "0"
select select "1"
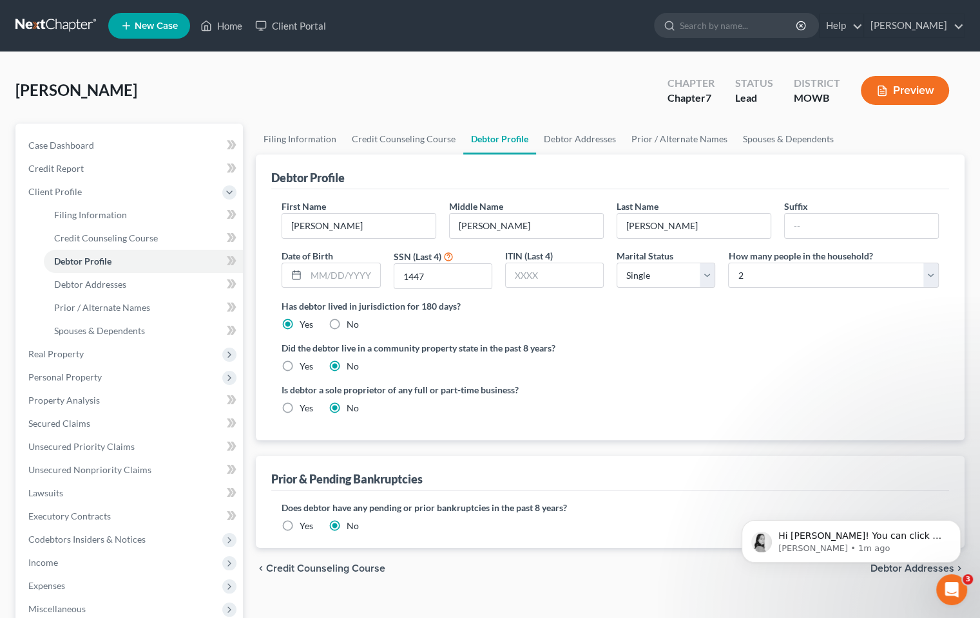
radio input "true"
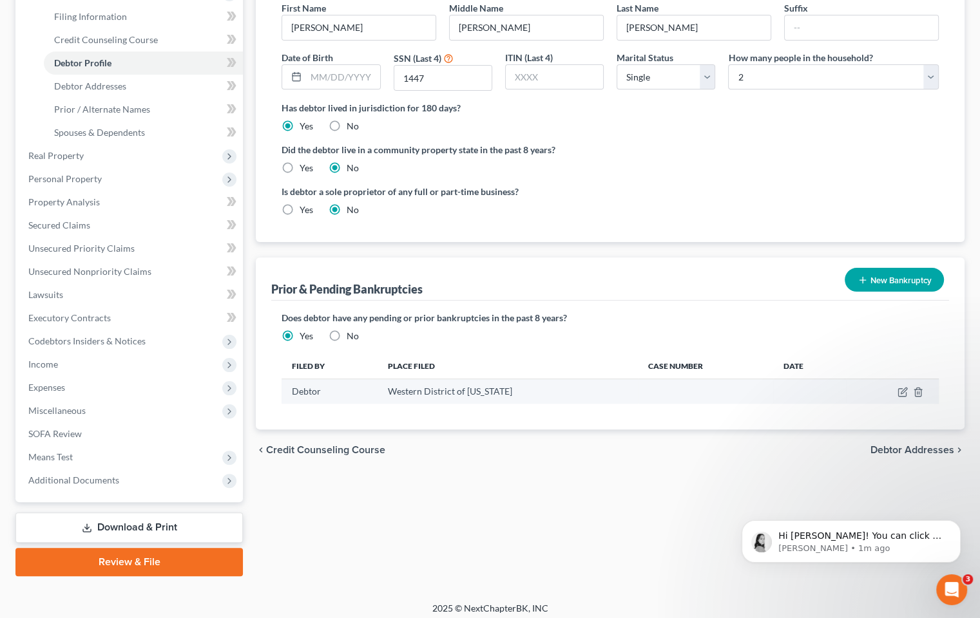
scroll to position [204, 0]
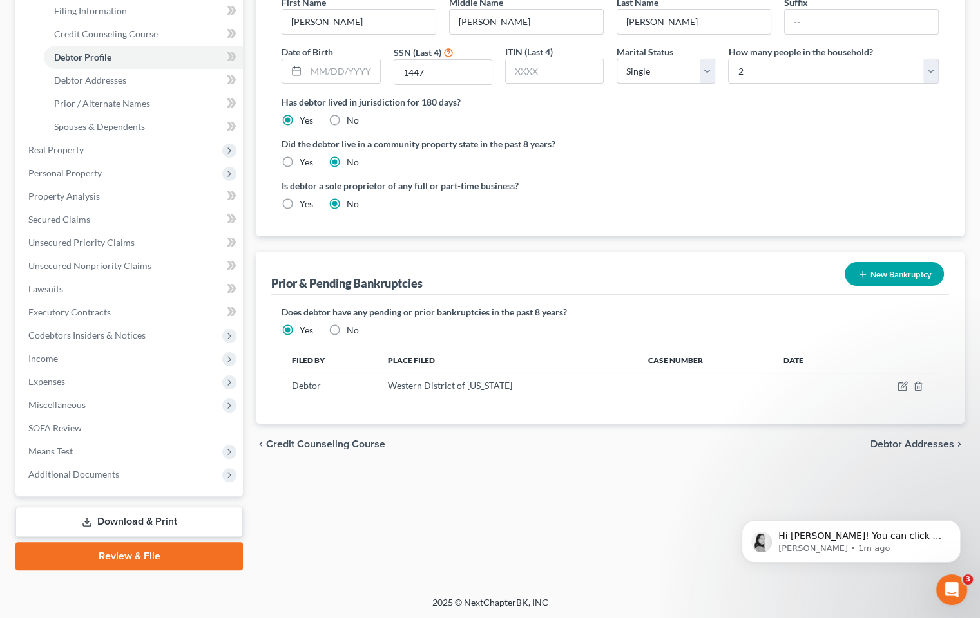
click at [904, 439] on span "Debtor Addresses" at bounding box center [912, 444] width 84 height 10
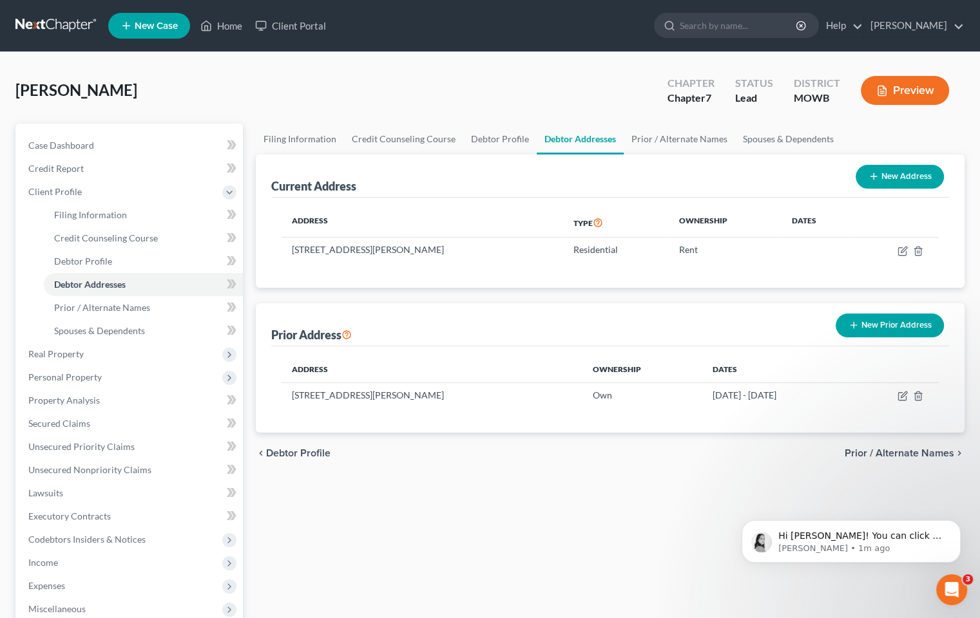
click at [911, 455] on span "Prior / Alternate Names" at bounding box center [900, 453] width 110 height 10
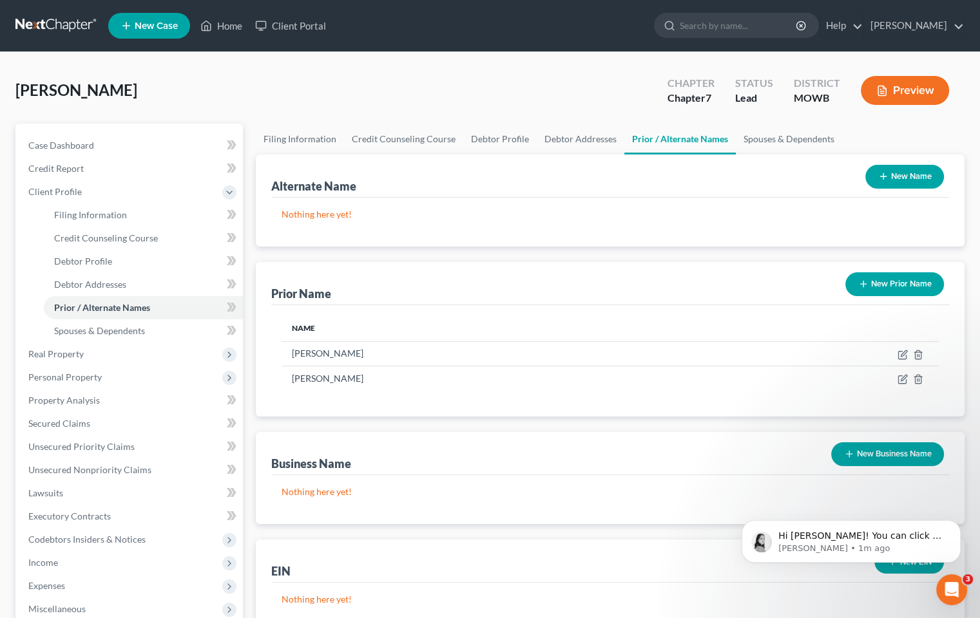
click at [908, 454] on button "New Business Name" at bounding box center [887, 455] width 113 height 24
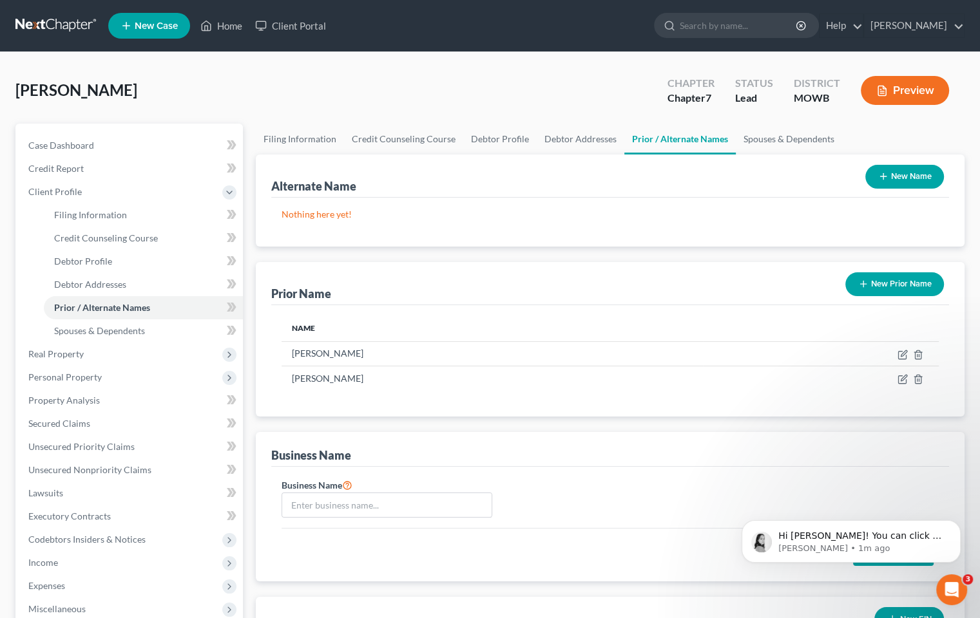
drag, startPoint x: 903, startPoint y: 455, endPoint x: 921, endPoint y: 467, distance: 22.0
click at [921, 467] on div "Business Name Business Name Cancel Save Name" at bounding box center [610, 506] width 709 height 149
drag, startPoint x: 677, startPoint y: 553, endPoint x: 686, endPoint y: 535, distance: 20.2
click at [675, 533] on div "Cancel Save Name" at bounding box center [610, 547] width 657 height 38
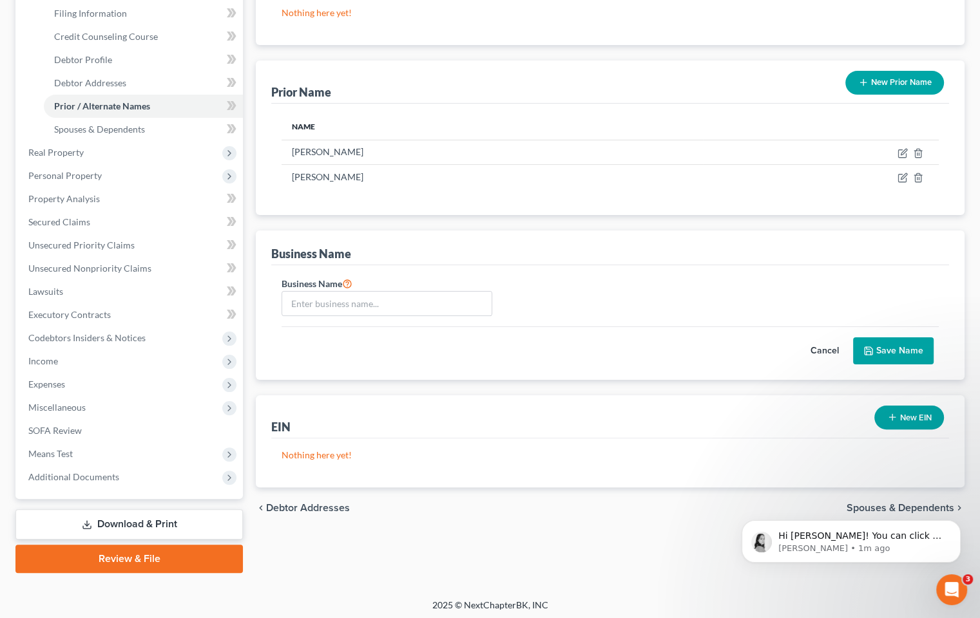
scroll to position [204, 0]
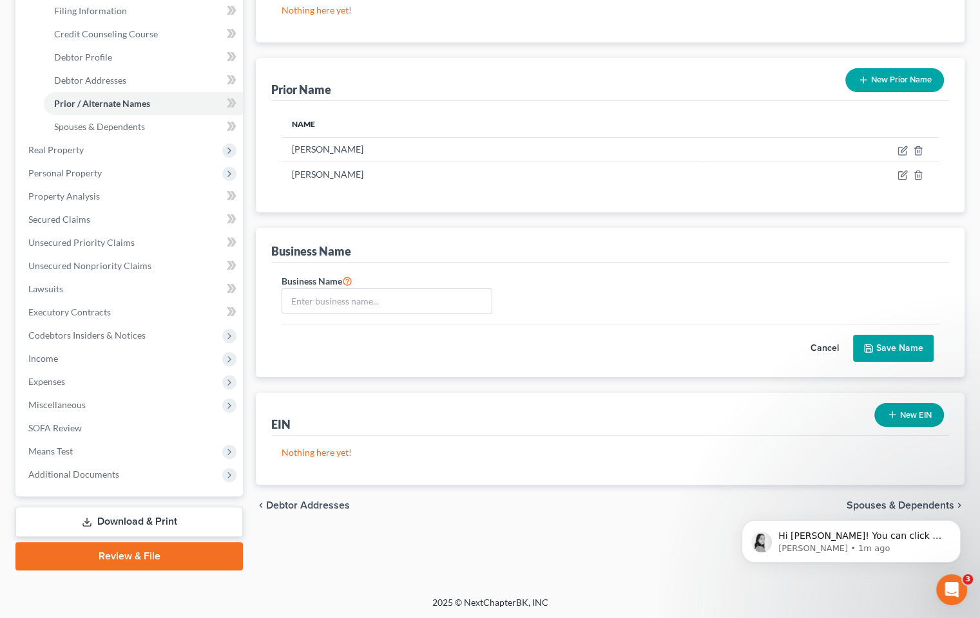
click at [912, 505] on body "Hi [PERSON_NAME]! You can click on the orange circle with an arrow at the botto…" at bounding box center [850, 539] width 247 height 80
click at [923, 506] on body "Hi [PERSON_NAME]! You can click on the orange circle with an arrow at the botto…" at bounding box center [850, 539] width 247 height 80
click at [953, 503] on body "Hi [PERSON_NAME]! You can click on the orange circle with an arrow at the botto…" at bounding box center [850, 539] width 247 height 80
click at [575, 533] on div "Filing Information Credit Counseling Course Debtor Profile Debtor Addresses Pri…" at bounding box center [610, 244] width 722 height 651
drag, startPoint x: 857, startPoint y: 494, endPoint x: 857, endPoint y: 501, distance: 6.5
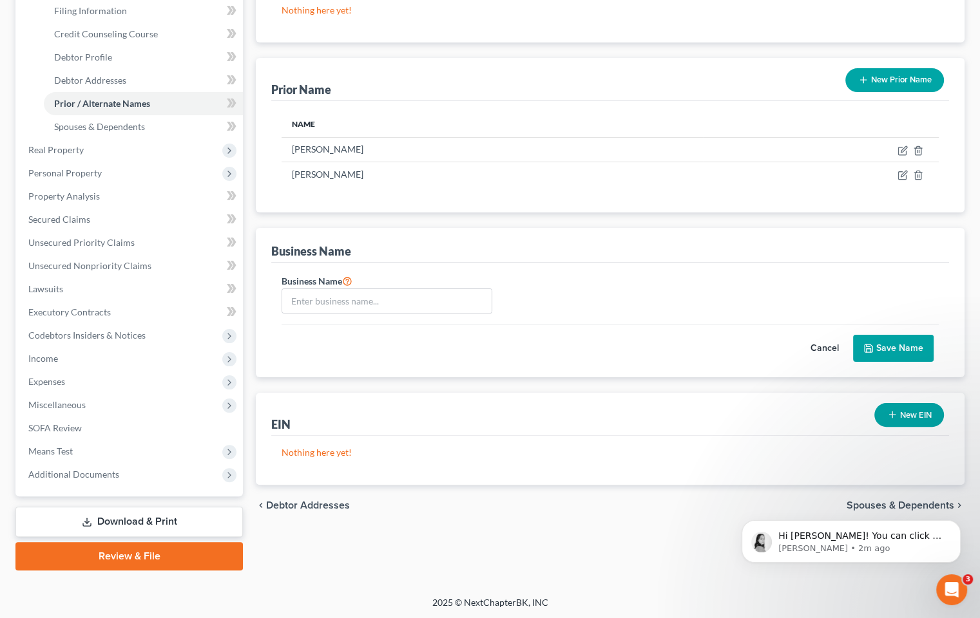
click html "Hi [PERSON_NAME]! You can click on the orange circle with an arrow at the botto…"
click at [857, 503] on body "Hi [PERSON_NAME]! You can click on the orange circle with an arrow at the botto…" at bounding box center [850, 539] width 247 height 80
click at [85, 131] on link "Spouses & Dependents" at bounding box center [143, 126] width 199 height 23
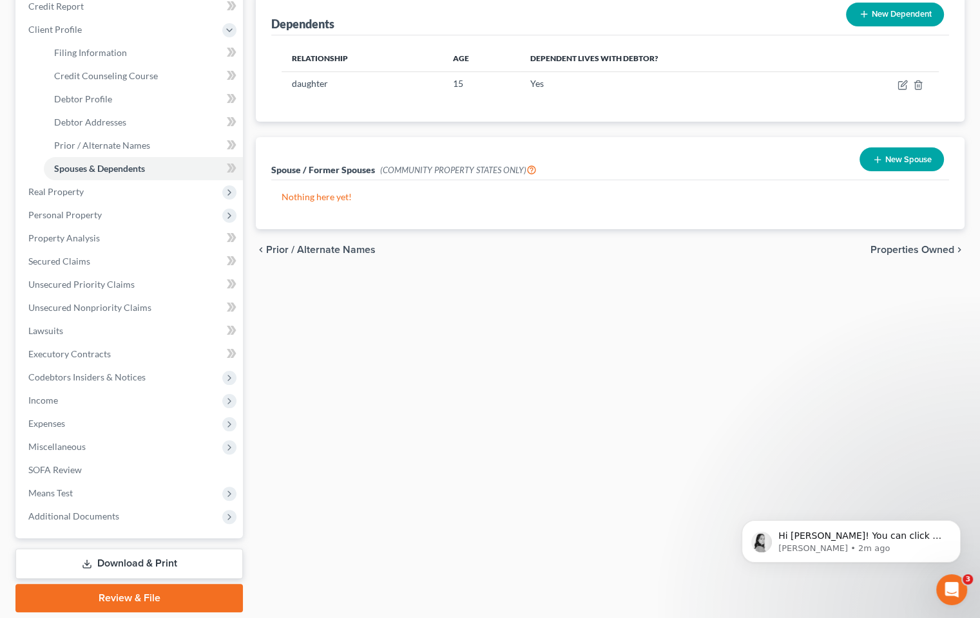
scroll to position [193, 0]
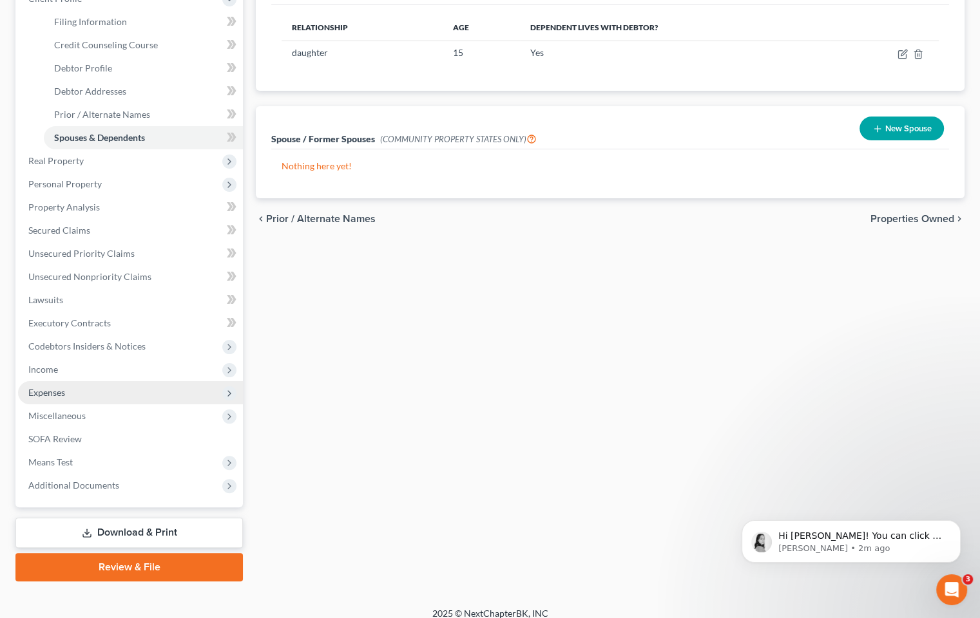
click at [50, 389] on span "Expenses" at bounding box center [46, 392] width 37 height 11
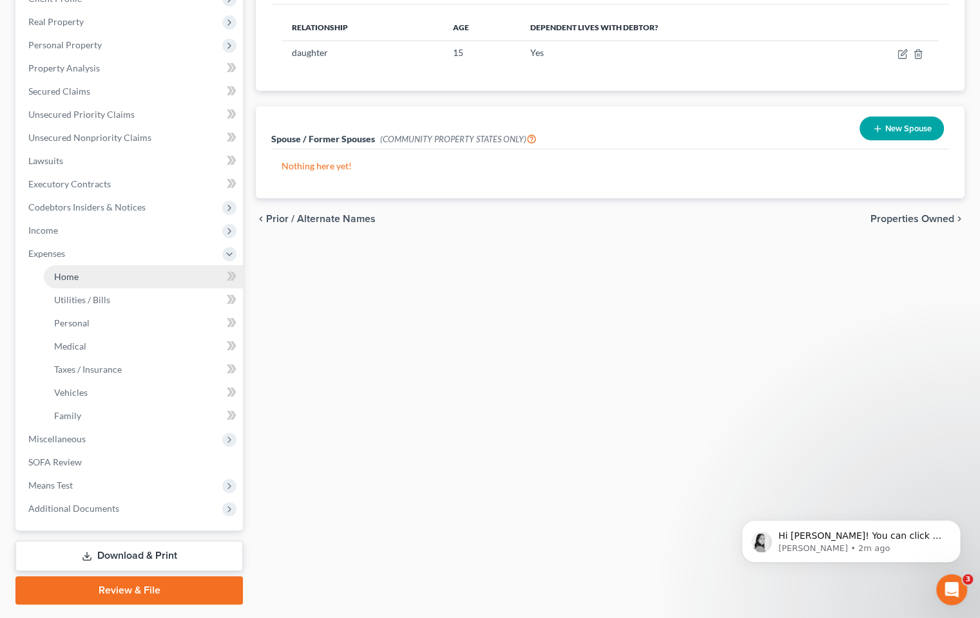
click at [93, 278] on link "Home" at bounding box center [143, 276] width 199 height 23
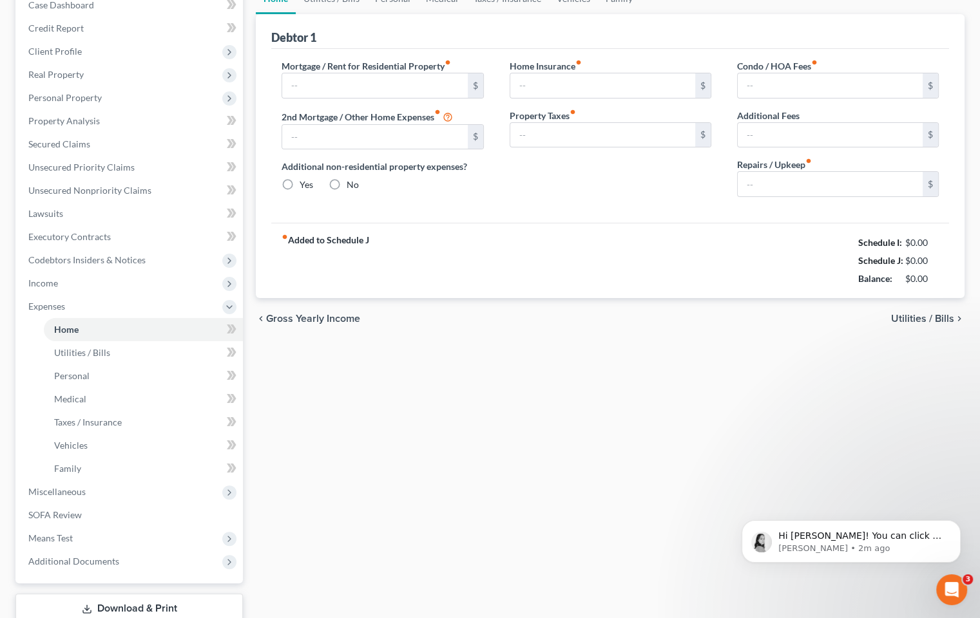
type input "1,270.00"
type input "0.00"
radio input "true"
type input "0.00"
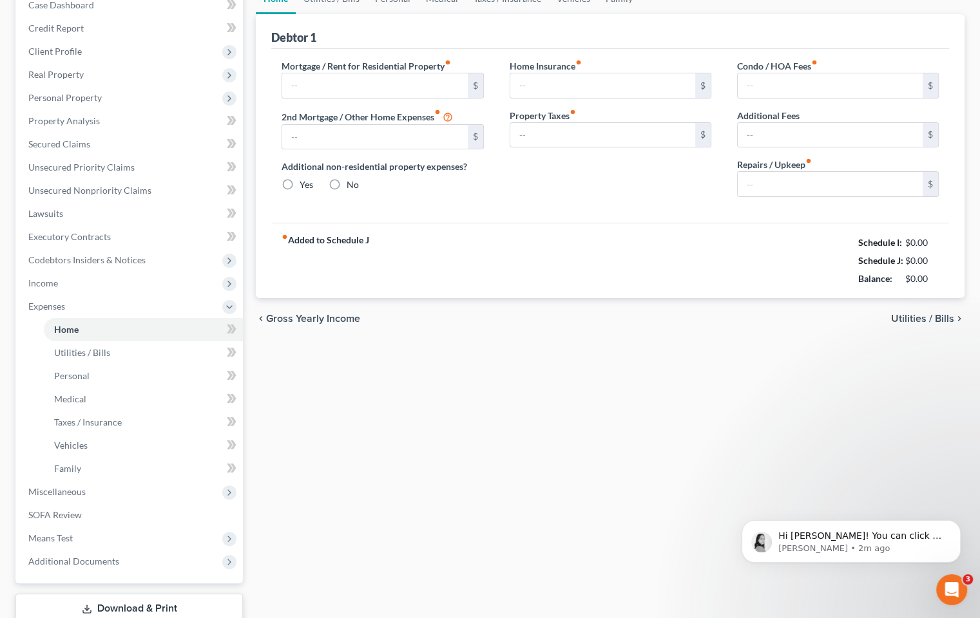
type input "0.00"
